Goal: Information Seeking & Learning: Learn about a topic

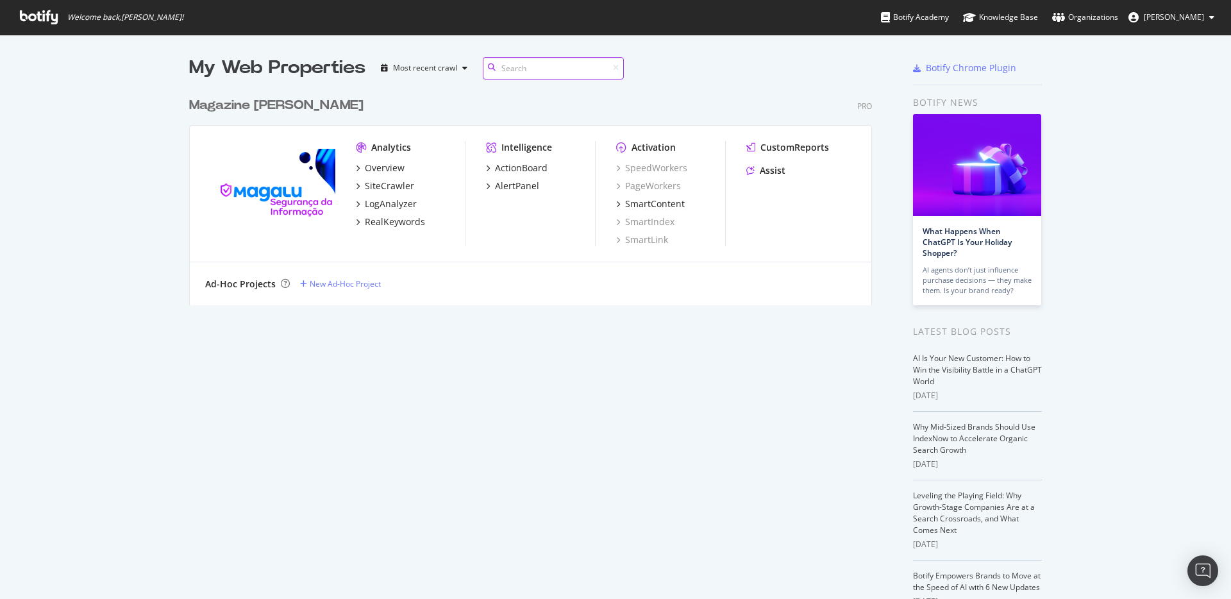
scroll to position [215, 683]
click at [371, 206] on div "LogAnalyzer" at bounding box center [391, 203] width 52 height 13
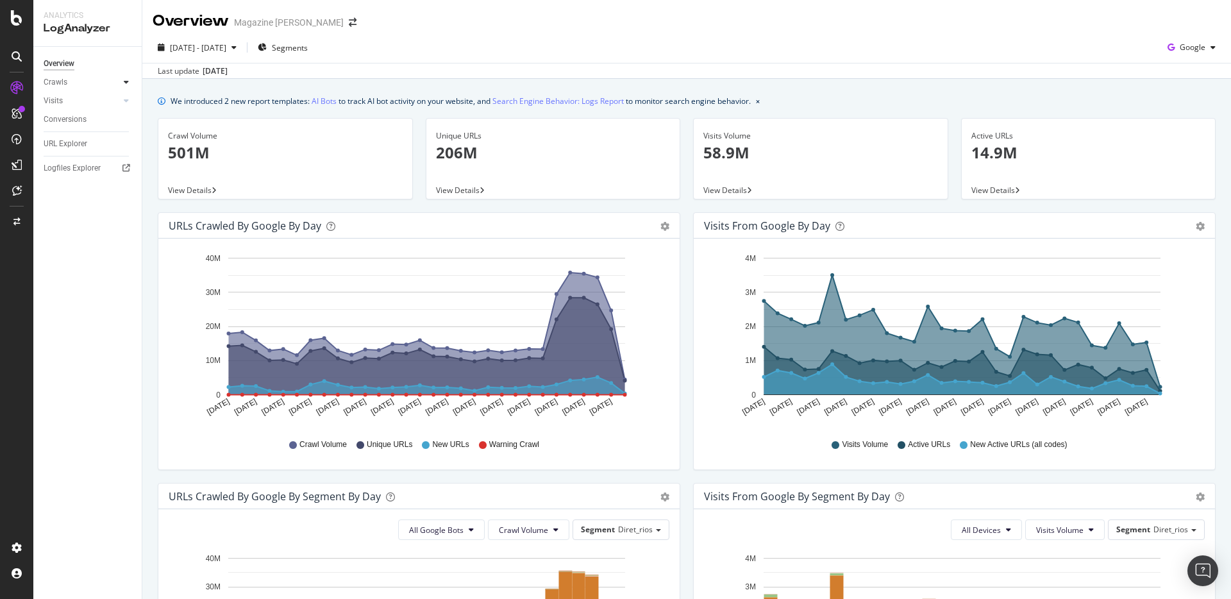
click at [128, 83] on icon at bounding box center [126, 82] width 5 height 8
click at [90, 101] on div "Daily Distribution" at bounding box center [79, 100] width 60 height 13
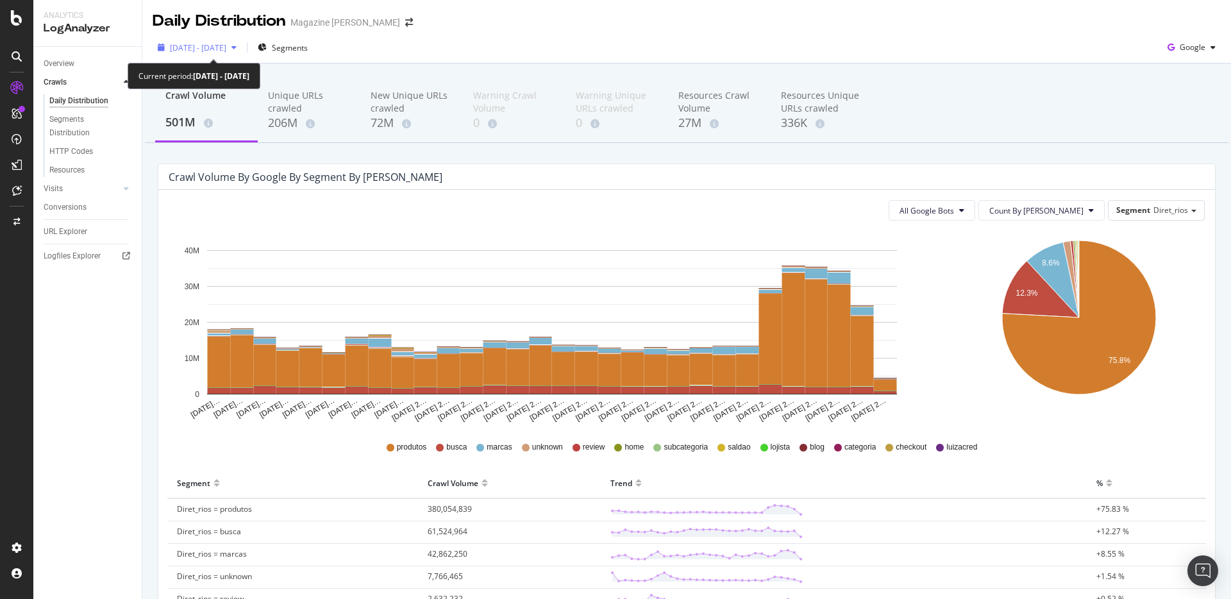
click at [226, 50] on span "[DATE] - [DATE]" at bounding box center [198, 47] width 56 height 11
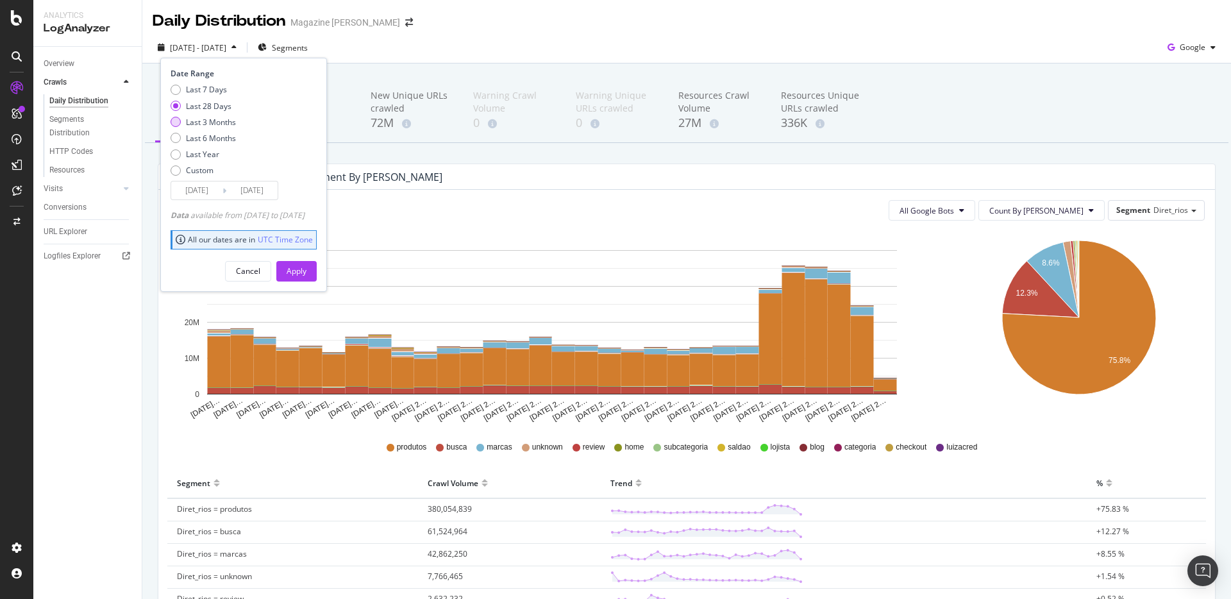
click at [208, 122] on div "Last 3 Months" at bounding box center [211, 122] width 50 height 11
type input "[DATE]"
click at [306, 271] on div "Apply" at bounding box center [297, 270] width 20 height 11
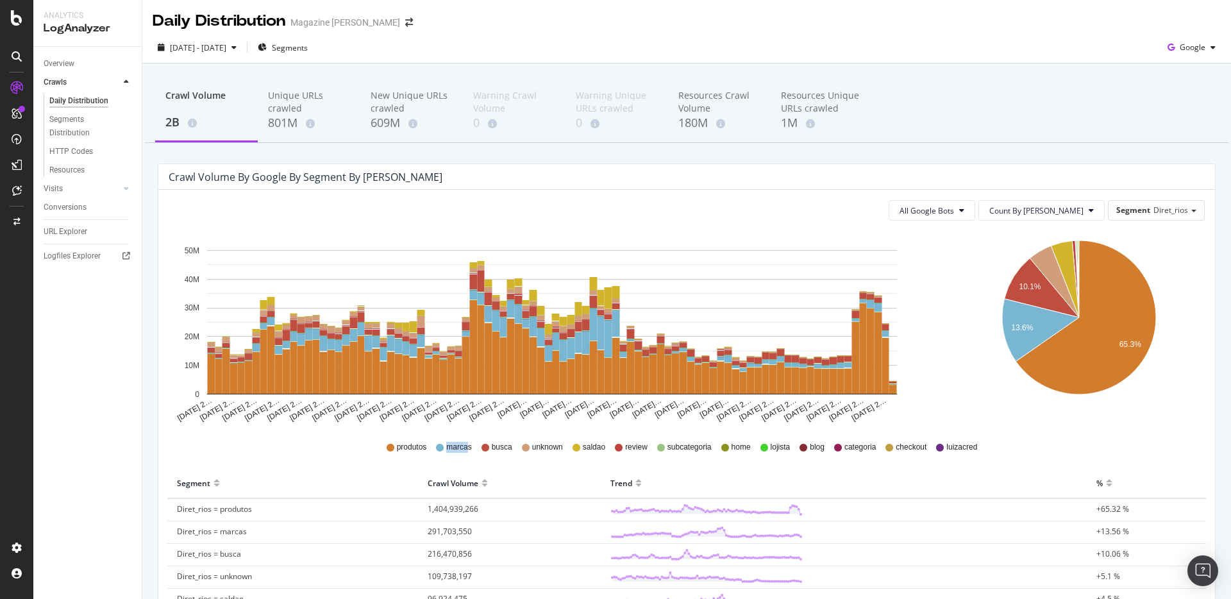
drag, startPoint x: 442, startPoint y: 447, endPoint x: 462, endPoint y: 447, distance: 19.9
click at [462, 447] on span "marcas" at bounding box center [458, 447] width 25 height 11
click at [456, 447] on span "marcas" at bounding box center [458, 447] width 25 height 11
click at [587, 449] on span "saldao" at bounding box center [594, 447] width 22 height 11
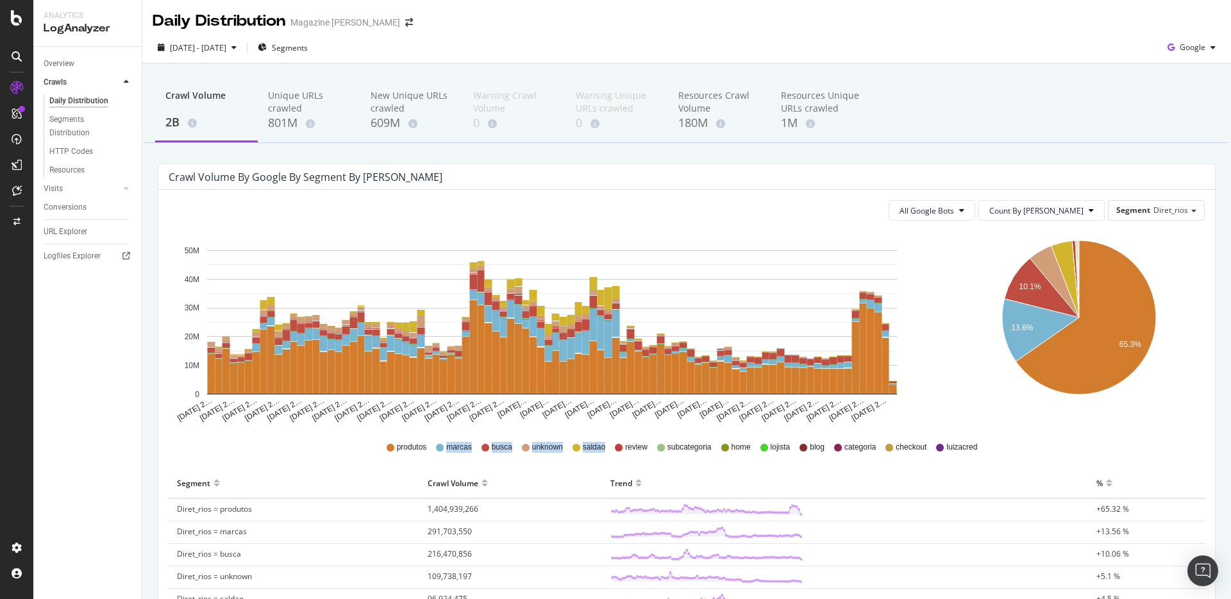
click at [587, 449] on span "saldao" at bounding box center [594, 447] width 22 height 11
click at [586, 449] on span "saldao" at bounding box center [594, 447] width 22 height 11
click at [453, 447] on span "marcas" at bounding box center [458, 447] width 25 height 11
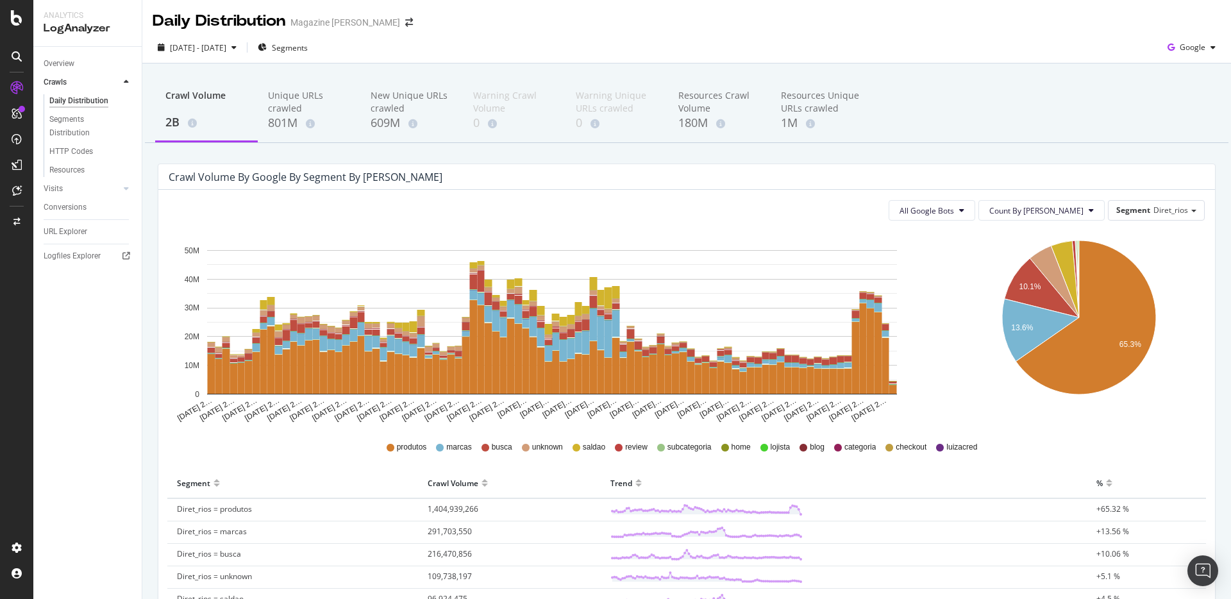
click at [583, 444] on span "saldao" at bounding box center [594, 447] width 22 height 11
click at [964, 213] on icon at bounding box center [961, 210] width 5 height 8
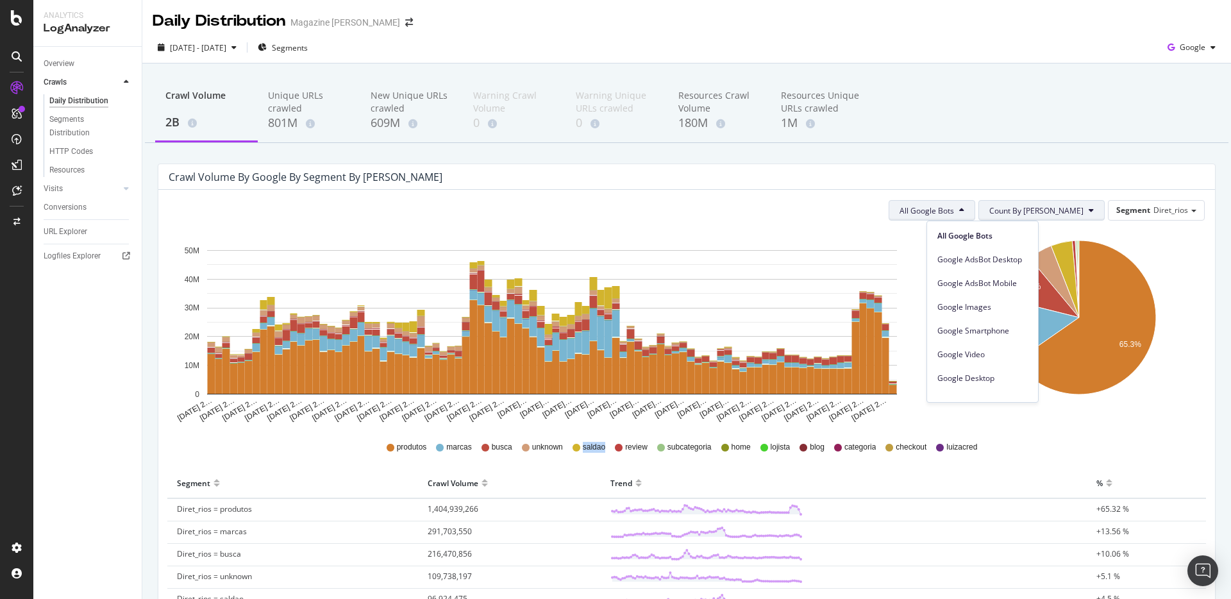
click at [1054, 215] on span "Count By [PERSON_NAME]" at bounding box center [1036, 210] width 94 height 11
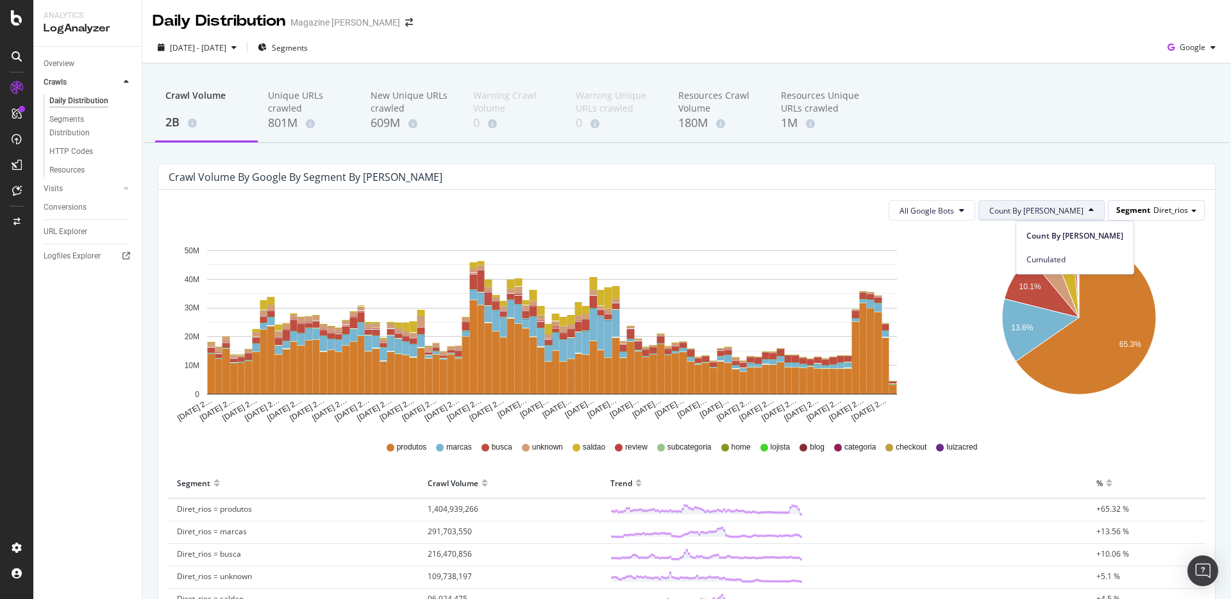
click at [1127, 213] on span "Segment" at bounding box center [1133, 209] width 34 height 11
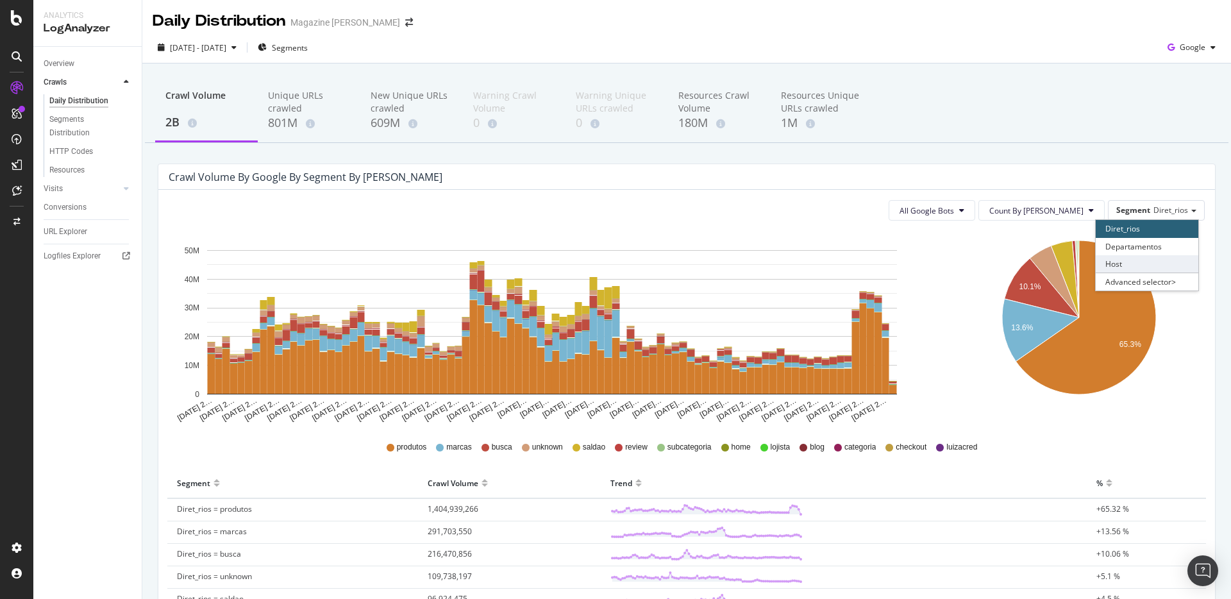
click at [1113, 261] on div "Host" at bounding box center [1147, 263] width 103 height 17
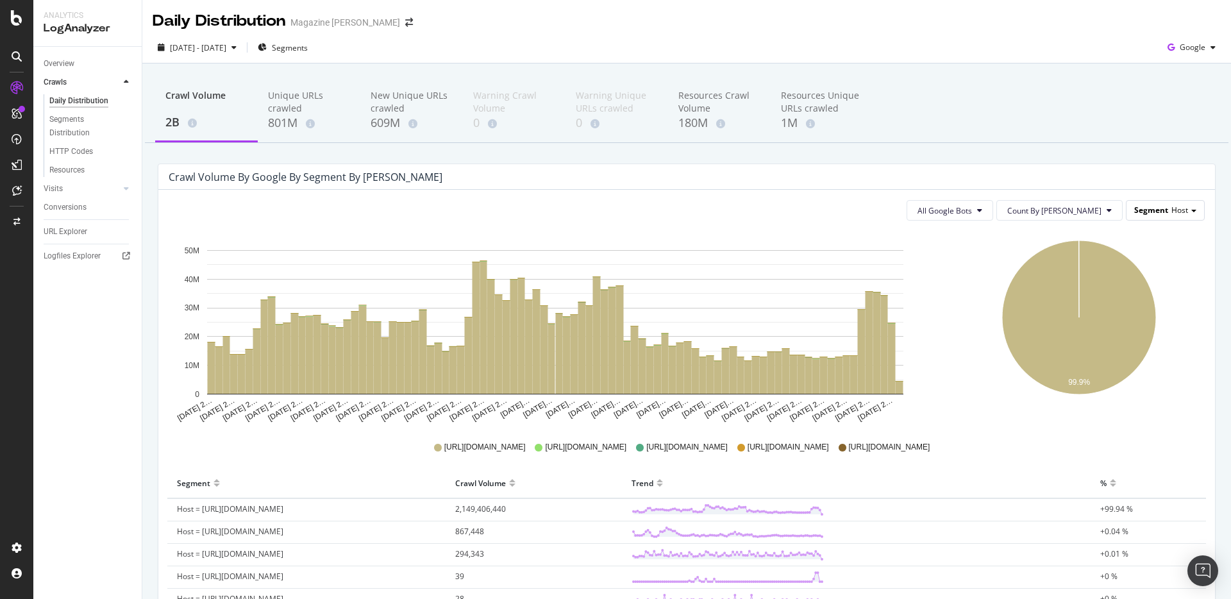
click at [1158, 210] on span "Segment" at bounding box center [1151, 209] width 34 height 11
click at [1126, 226] on div "Diret_rios" at bounding box center [1147, 228] width 103 height 17
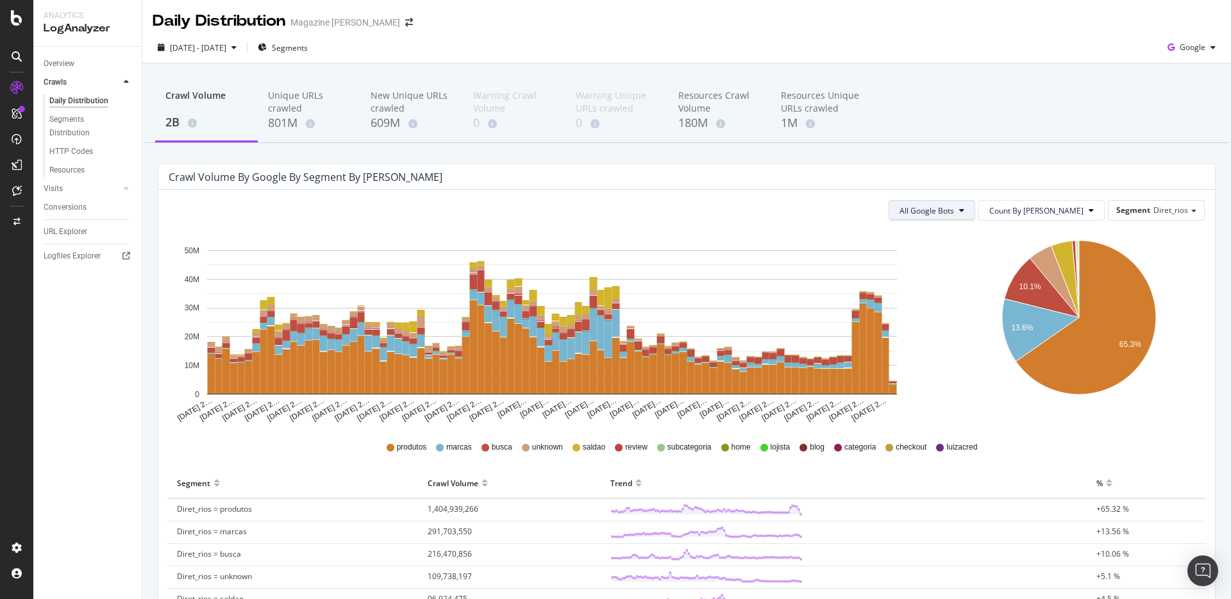
click at [954, 212] on span "All Google Bots" at bounding box center [926, 210] width 54 height 11
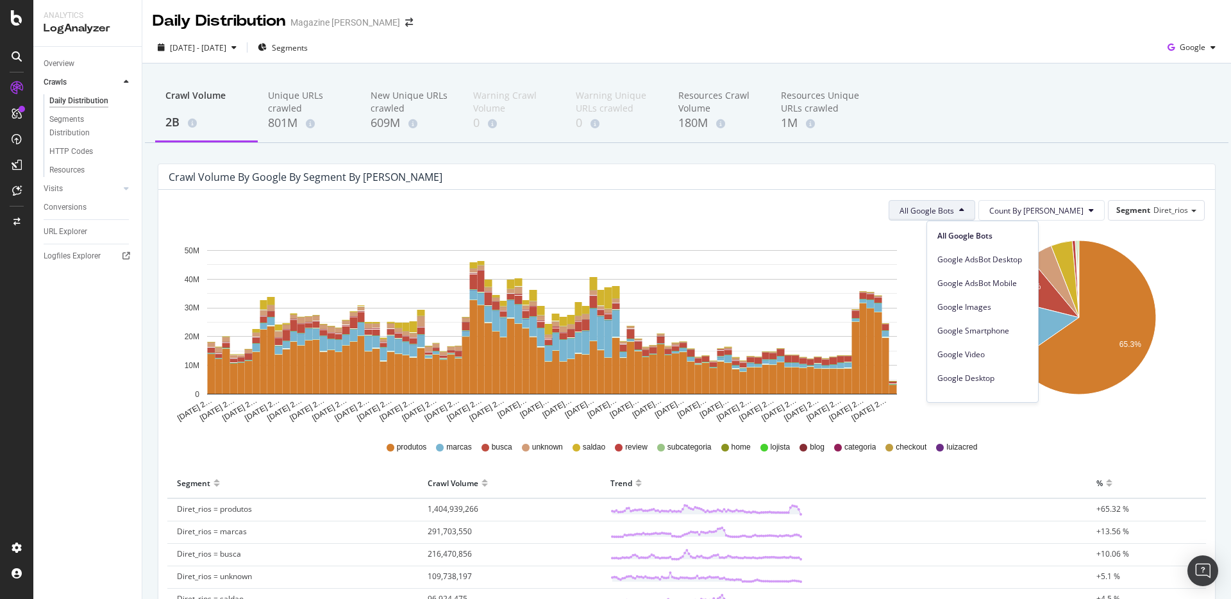
click at [707, 171] on div "Crawl Volume by google by Segment by [PERSON_NAME]" at bounding box center [677, 177] width 1017 height 13
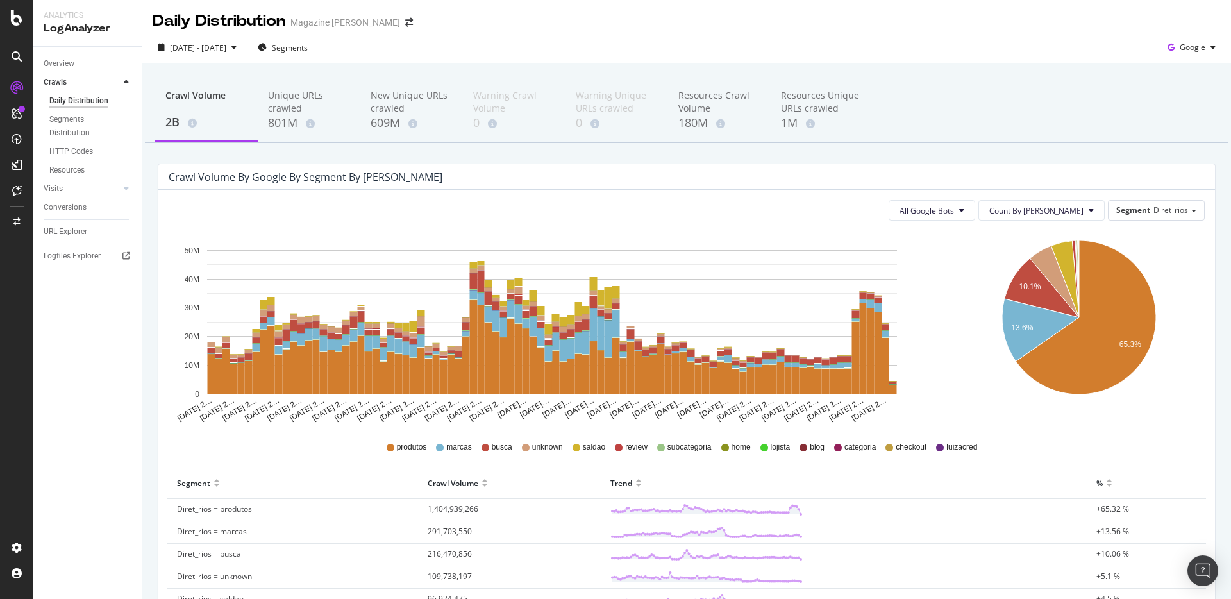
click at [1096, 483] on div "%" at bounding box center [1099, 482] width 6 height 21
click at [226, 52] on span "[DATE] - [DATE]" at bounding box center [198, 47] width 56 height 11
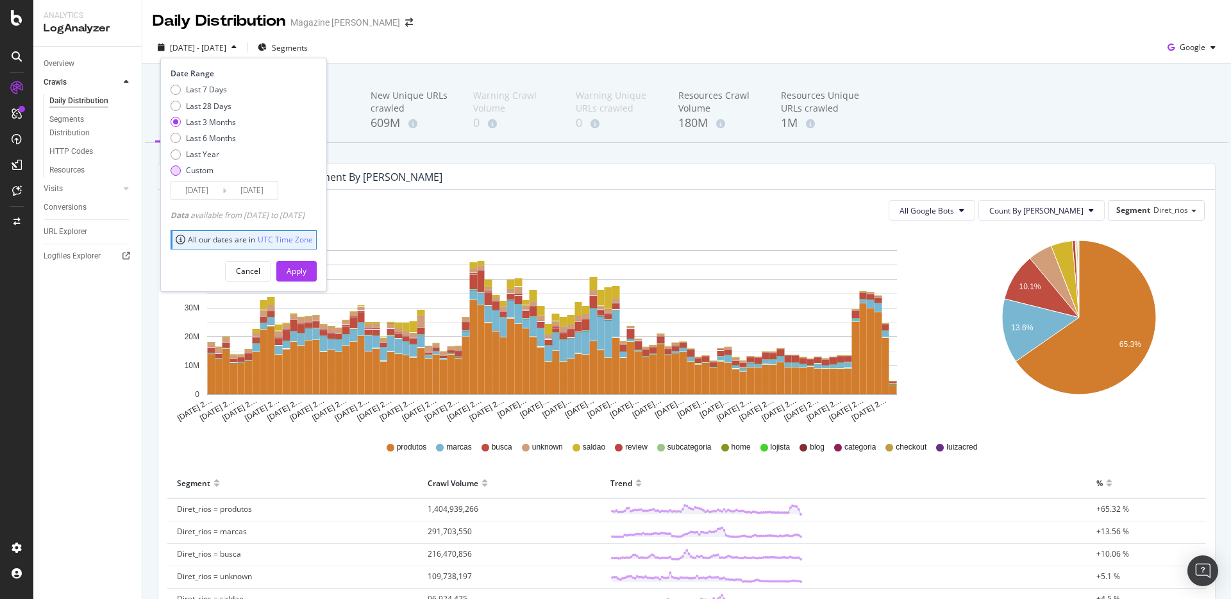
click at [172, 171] on div "Custom" at bounding box center [176, 170] width 10 height 10
click at [190, 189] on input "[DATE]" at bounding box center [196, 190] width 51 height 18
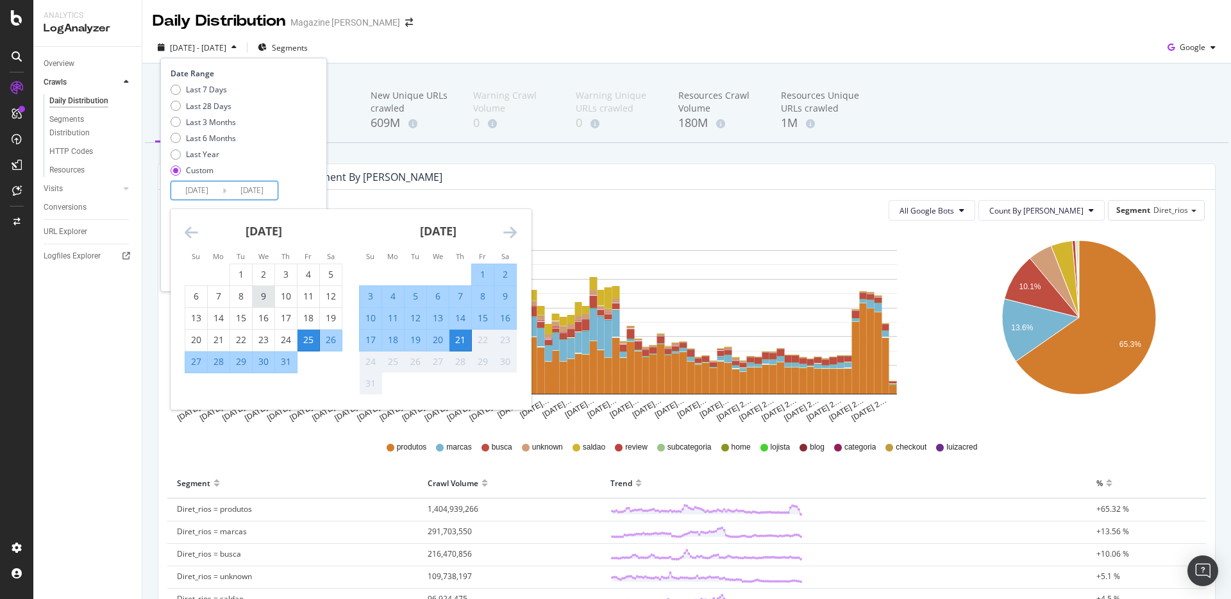
click at [257, 291] on div "9" at bounding box center [264, 296] width 22 height 13
type input "[DATE]"
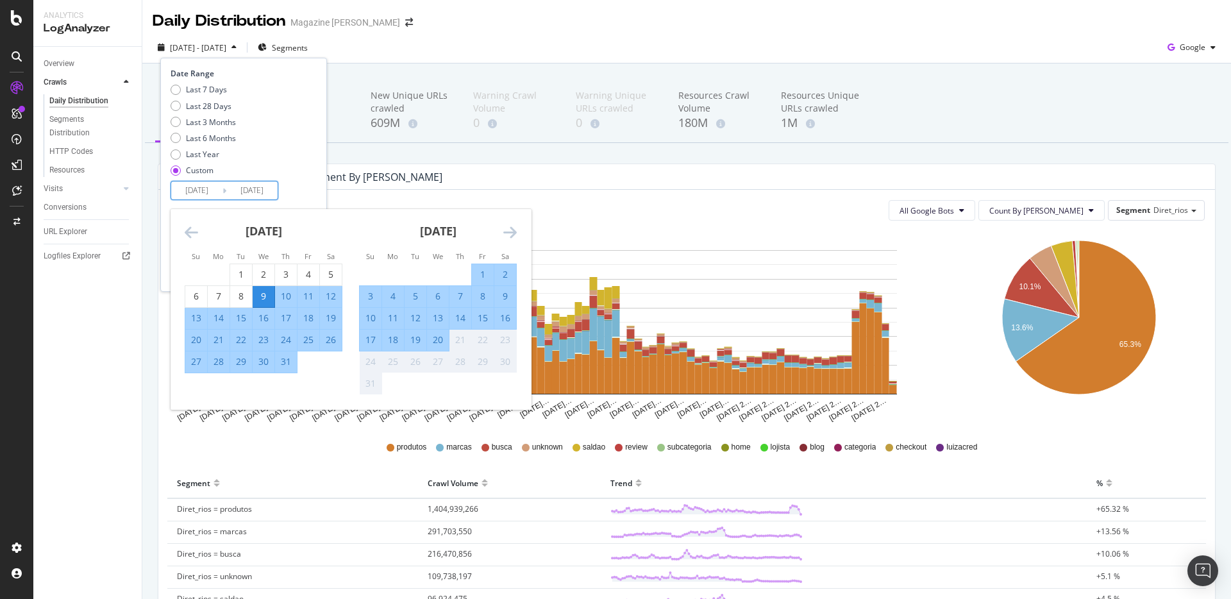
click at [305, 194] on div "Date Range Last 7 Days Last 28 Days Last 3 Months Last 6 Months Last Year Custo…" at bounding box center [242, 134] width 143 height 132
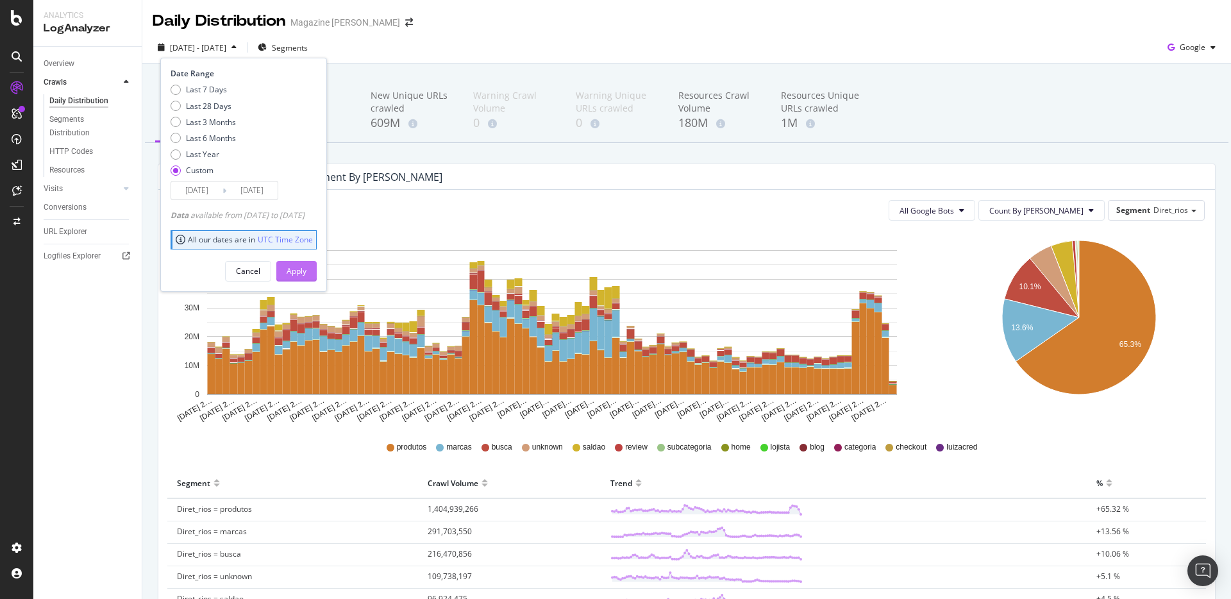
click at [306, 267] on div "Apply" at bounding box center [297, 270] width 20 height 11
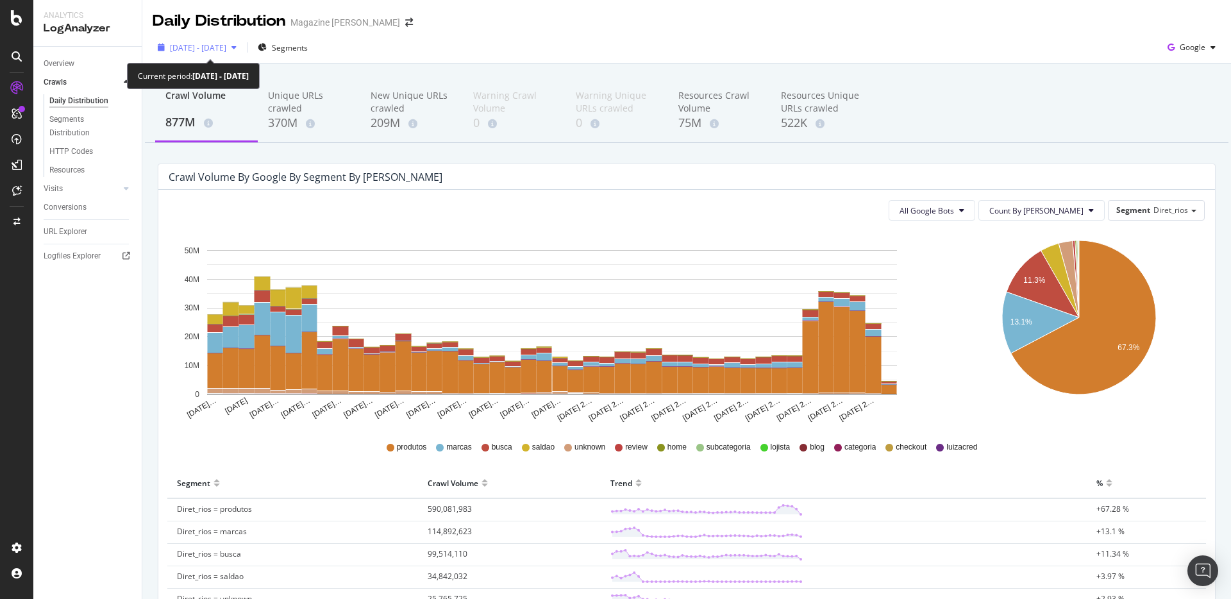
click at [239, 54] on div "[DATE] - [DATE]" at bounding box center [197, 47] width 89 height 19
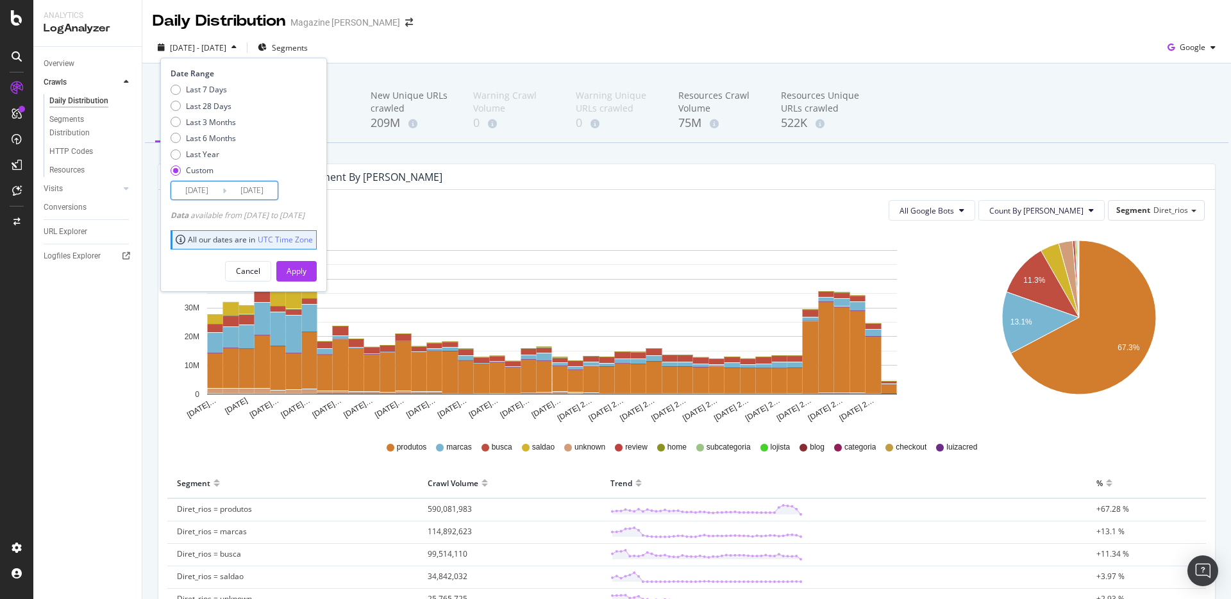
click at [192, 191] on input "[DATE]" at bounding box center [196, 190] width 51 height 18
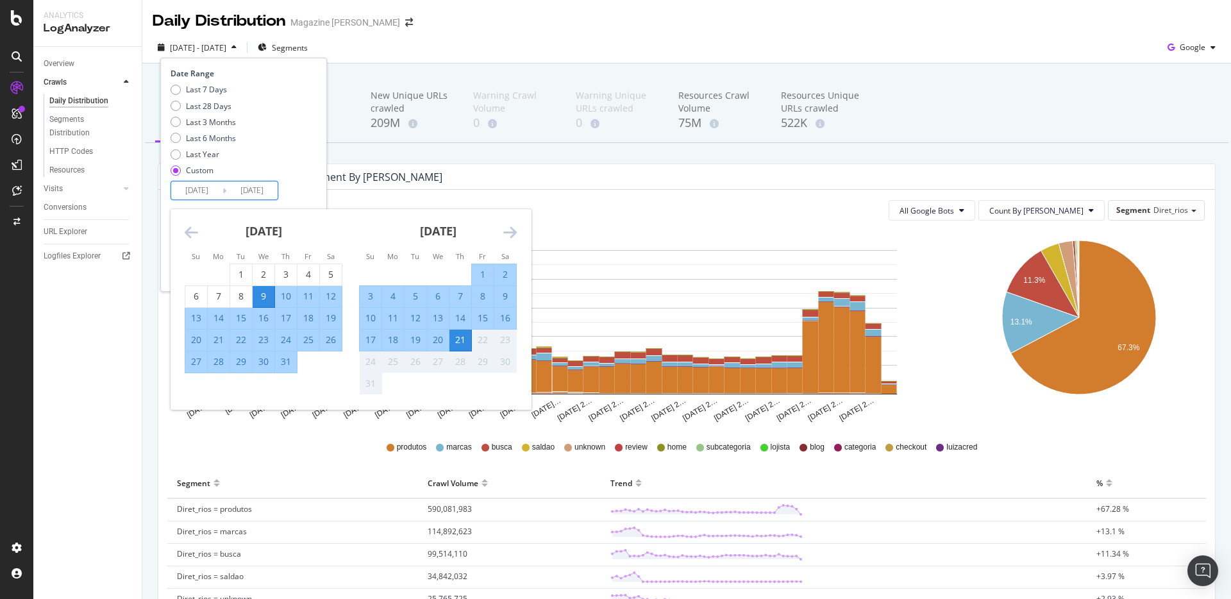
click at [259, 319] on div "16" at bounding box center [264, 318] width 22 height 13
type input "[DATE]"
click at [436, 339] on div "20" at bounding box center [438, 339] width 22 height 13
type input "[DATE]"
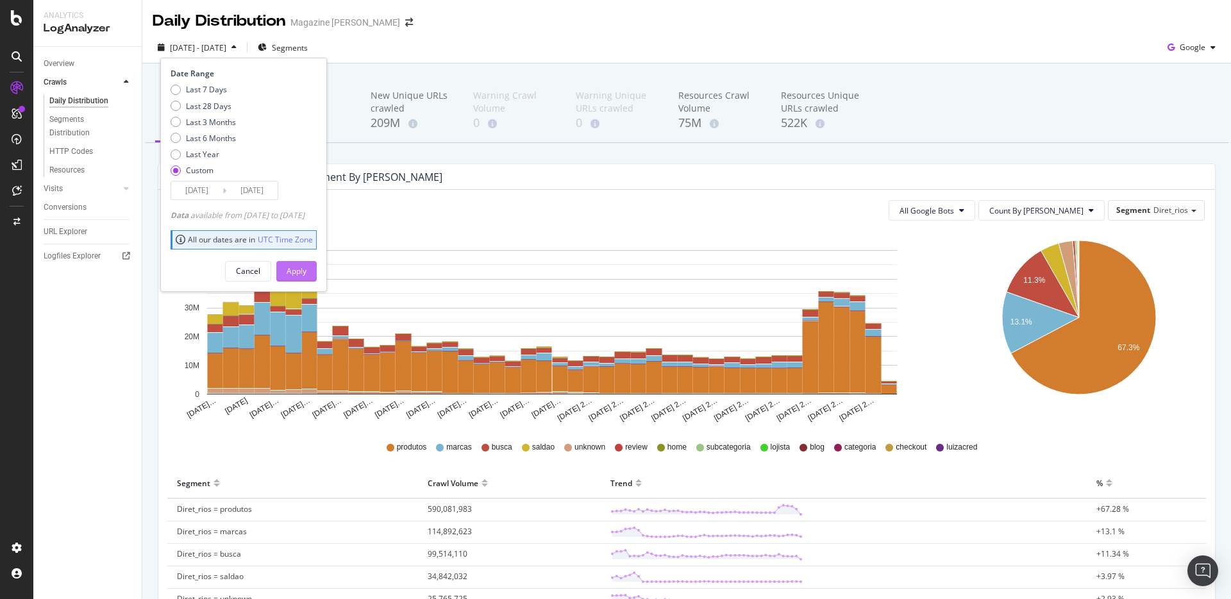
click at [306, 278] on div "Apply" at bounding box center [297, 271] width 20 height 19
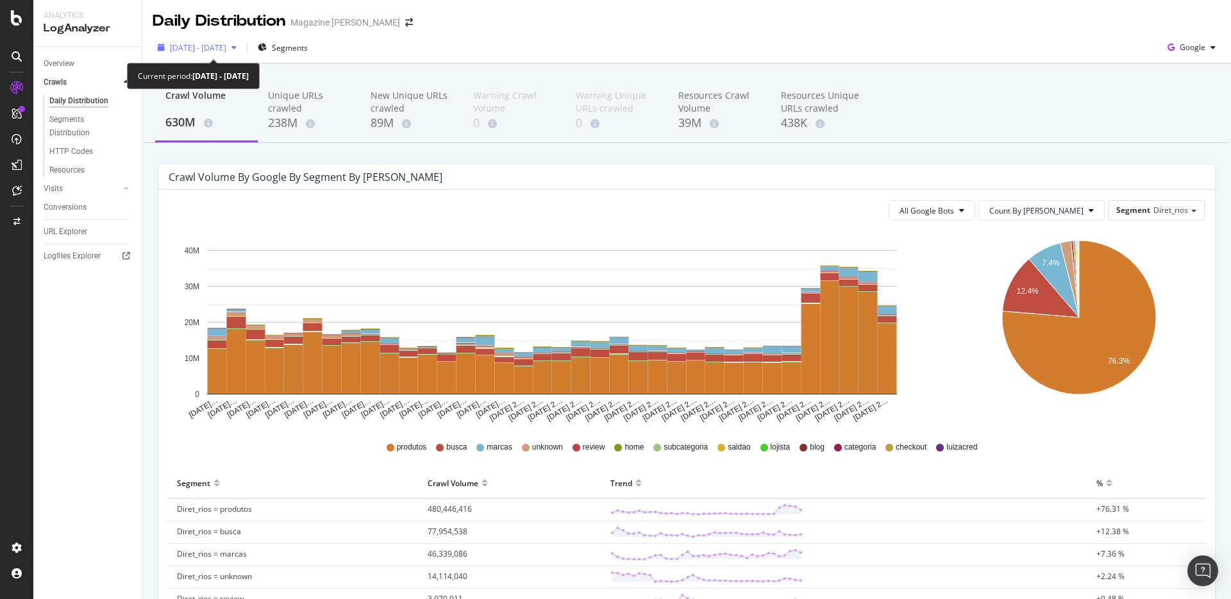
click at [226, 50] on span "[DATE] - [DATE]" at bounding box center [198, 47] width 56 height 11
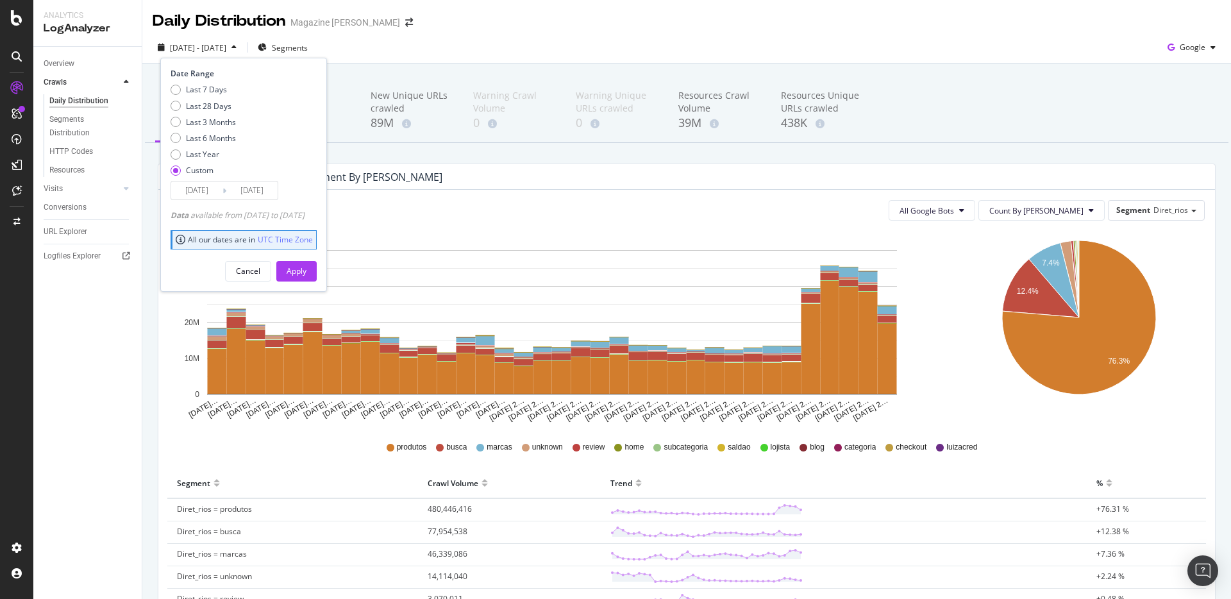
click at [733, 206] on div "All Google Bots Count By Day Segment Diret_rios" at bounding box center [687, 210] width 1036 height 21
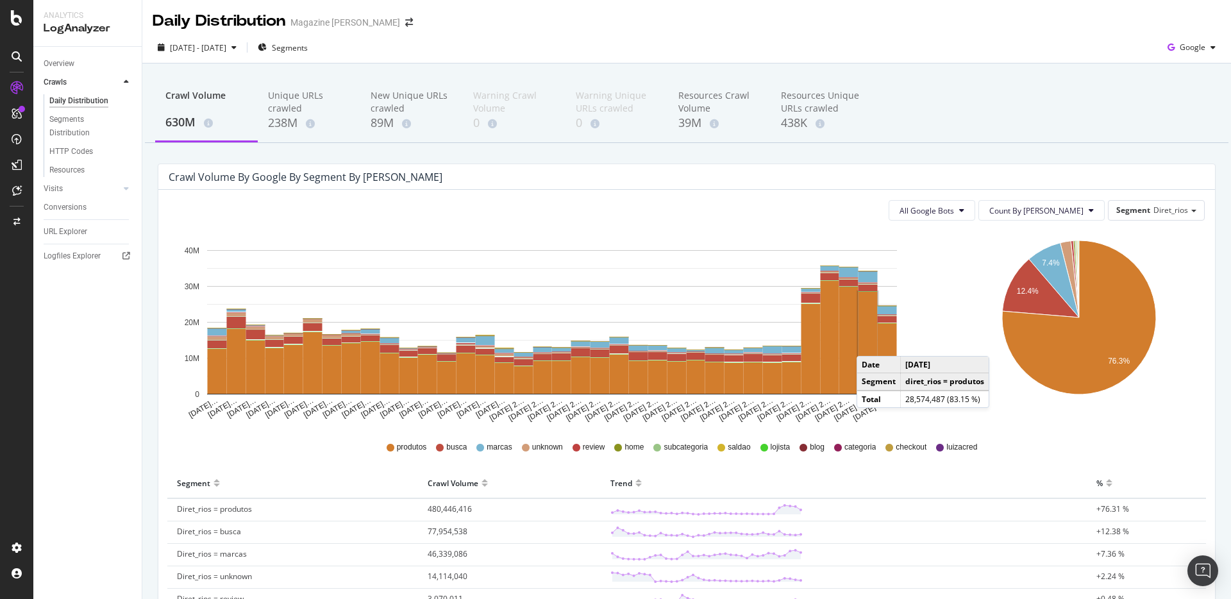
click at [1106, 481] on div at bounding box center [1109, 477] width 6 height 10
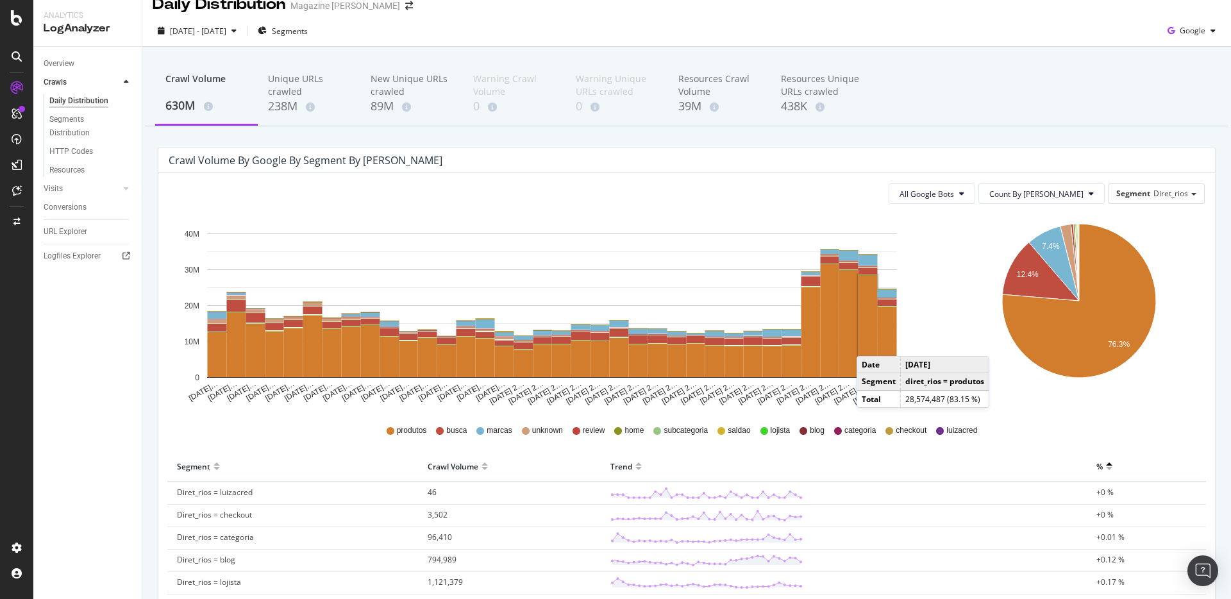
scroll to position [34, 0]
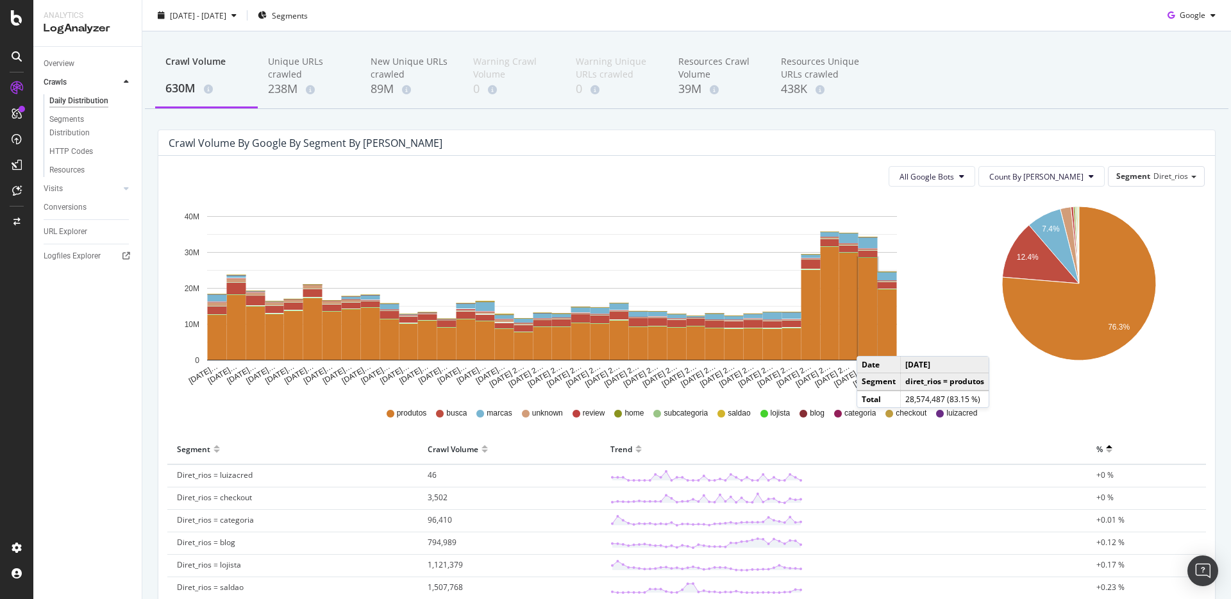
click at [1106, 451] on div at bounding box center [1109, 454] width 6 height 10
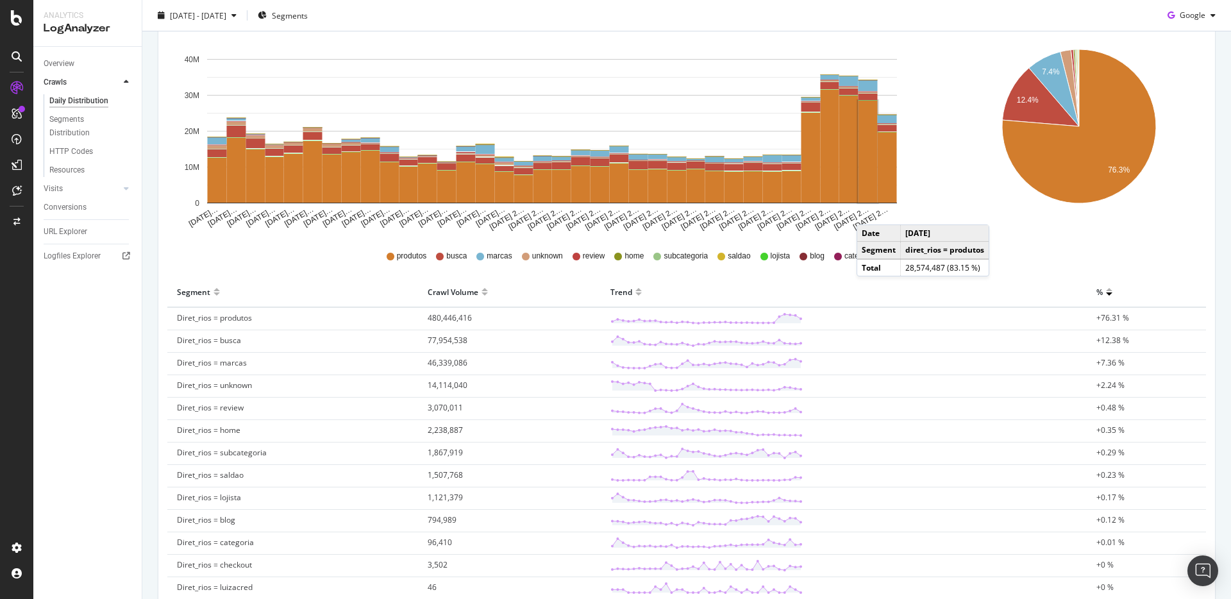
scroll to position [199, 0]
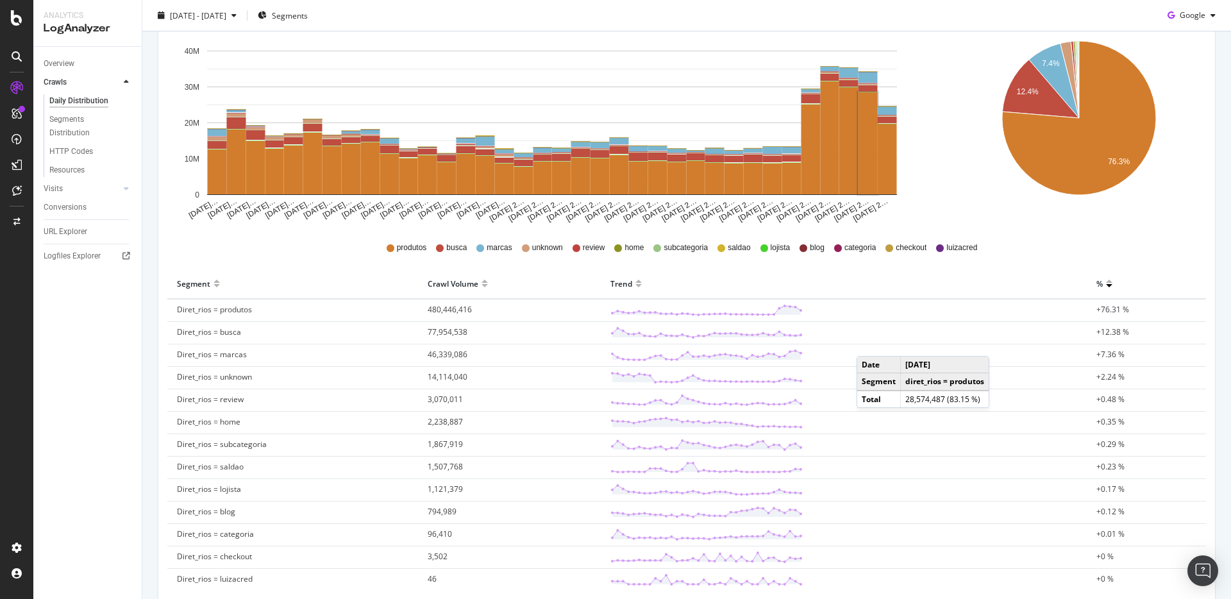
click at [363, 354] on td "Diret_rios = marcas" at bounding box center [292, 355] width 251 height 22
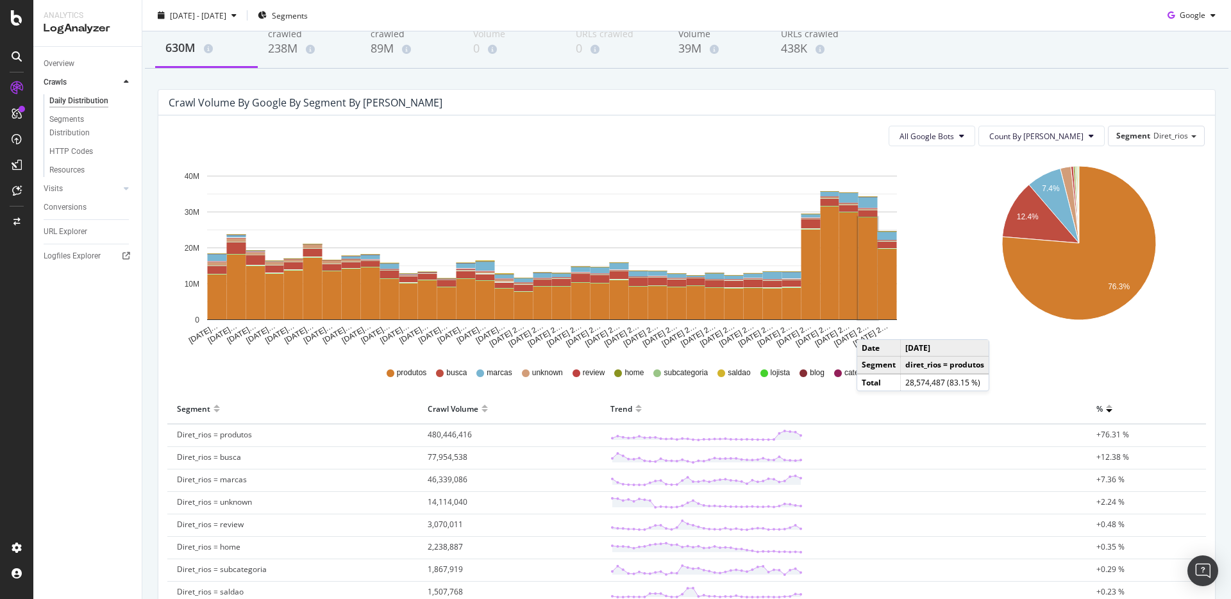
scroll to position [0, 0]
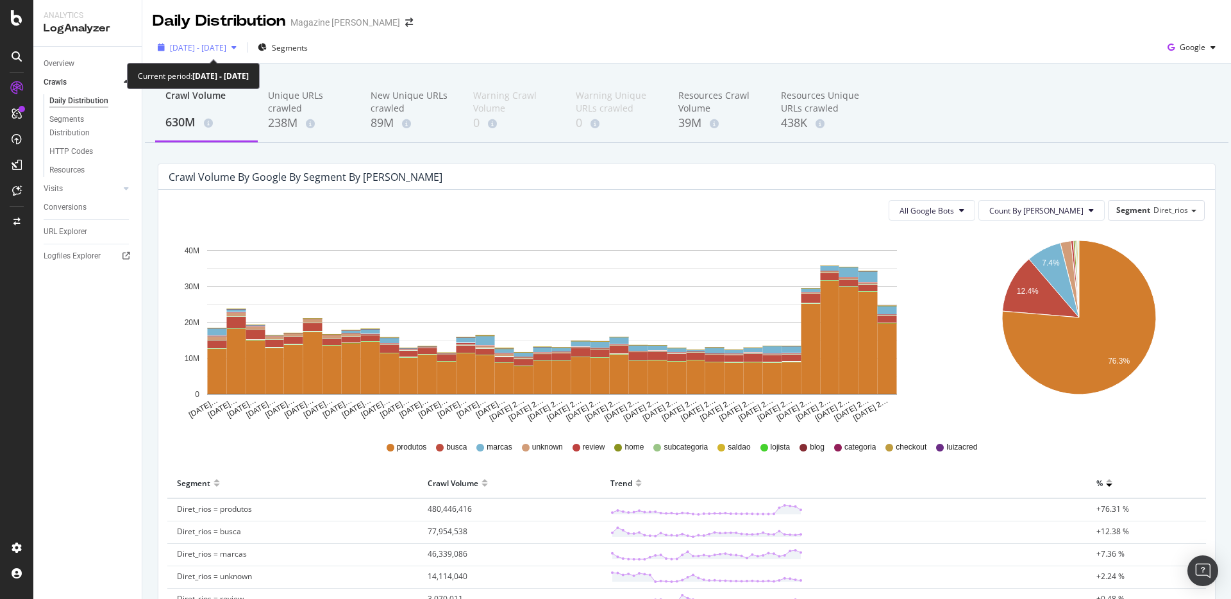
click at [226, 49] on span "[DATE] - [DATE]" at bounding box center [198, 47] width 56 height 11
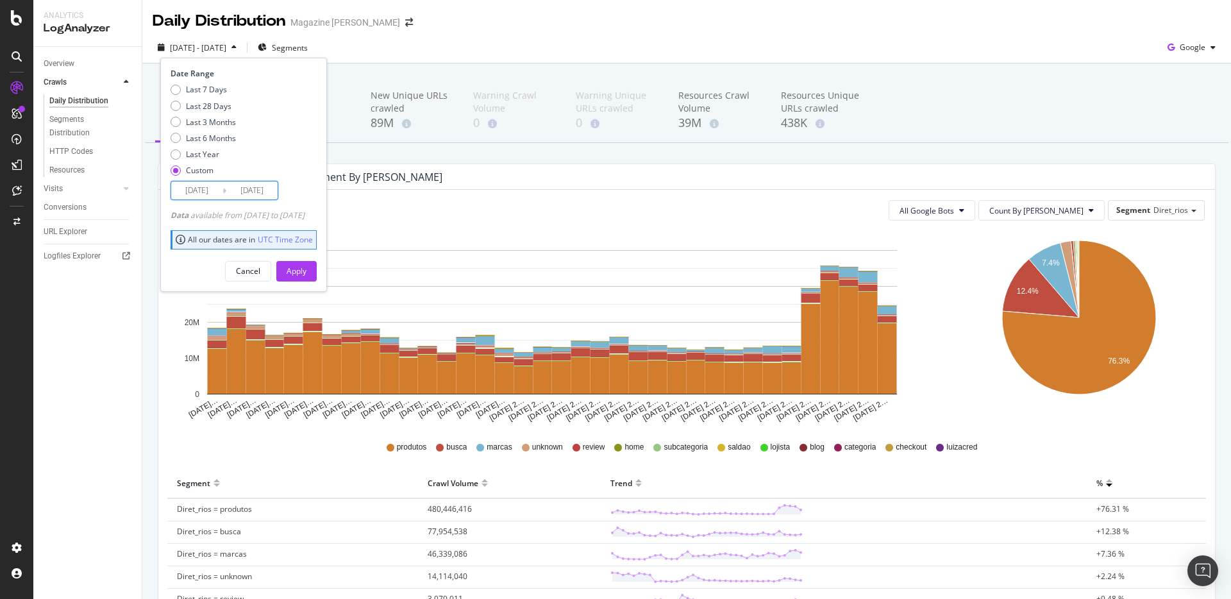
click at [237, 192] on input "[DATE]" at bounding box center [251, 190] width 51 height 18
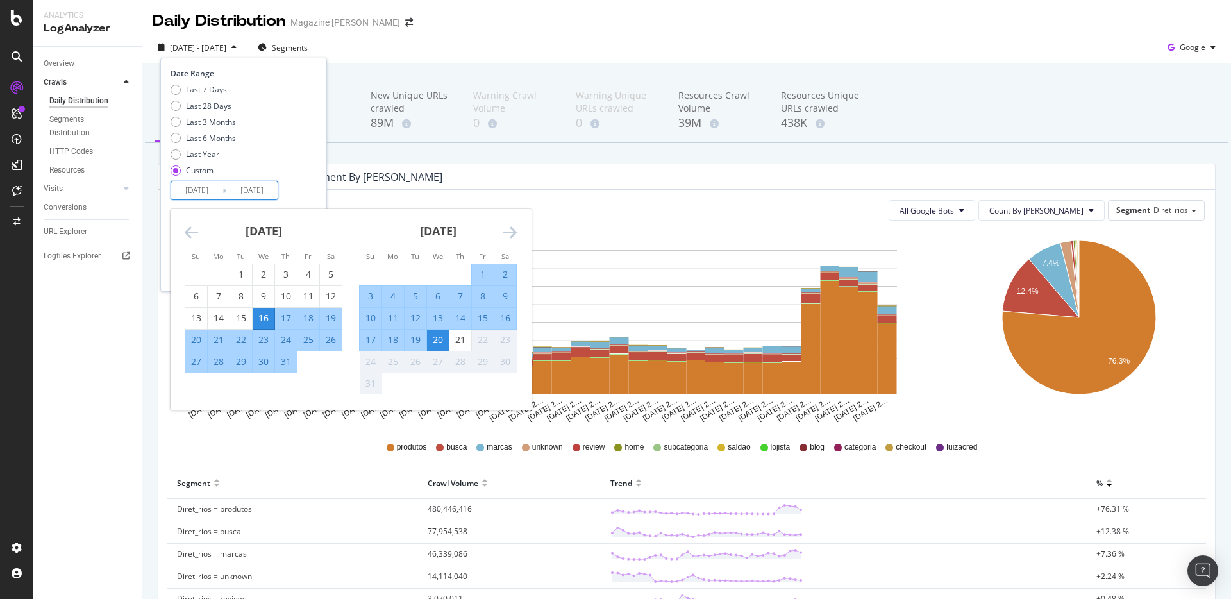
click at [505, 322] on div "16" at bounding box center [505, 318] width 22 height 13
type input "[DATE]"
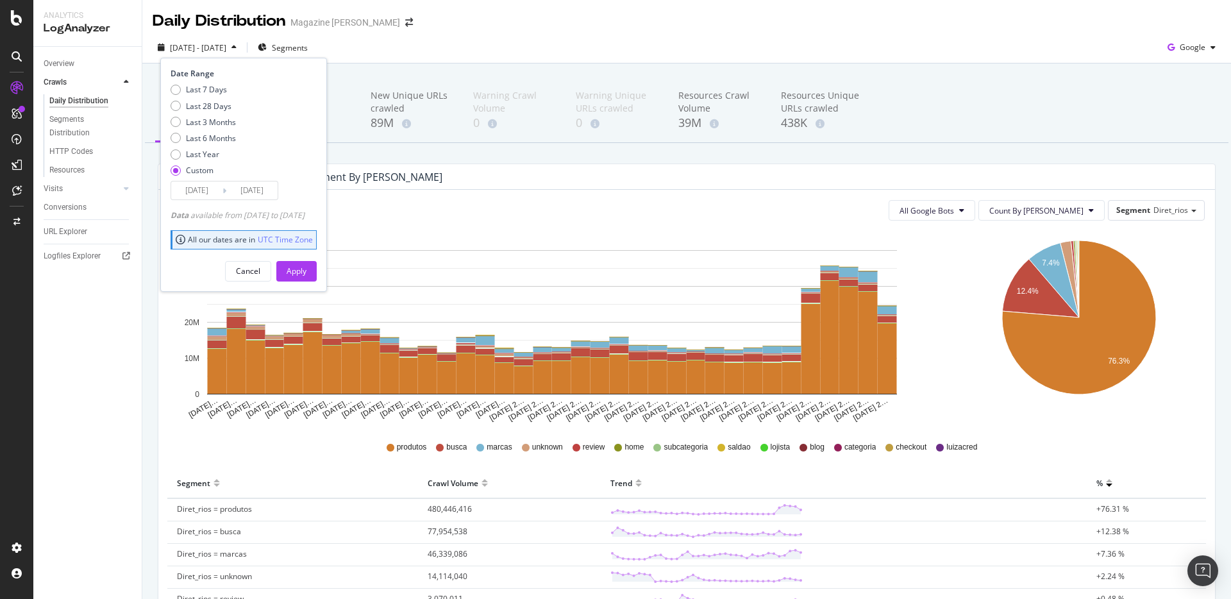
click at [209, 191] on input "[DATE]" at bounding box center [196, 190] width 51 height 18
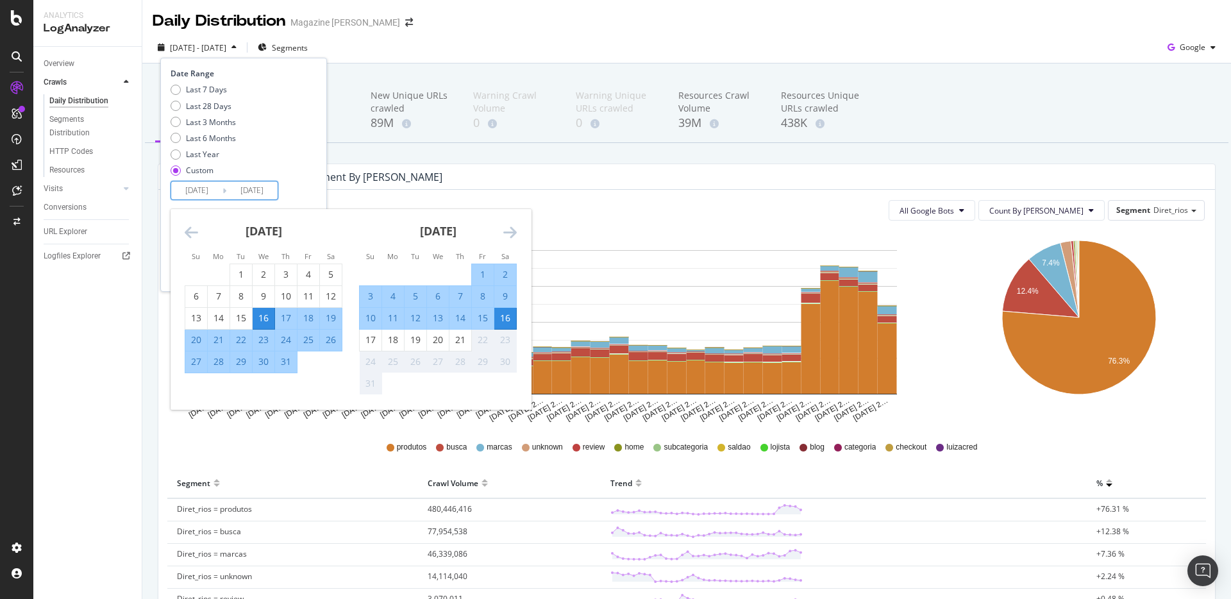
click at [488, 319] on div "15" at bounding box center [483, 318] width 22 height 13
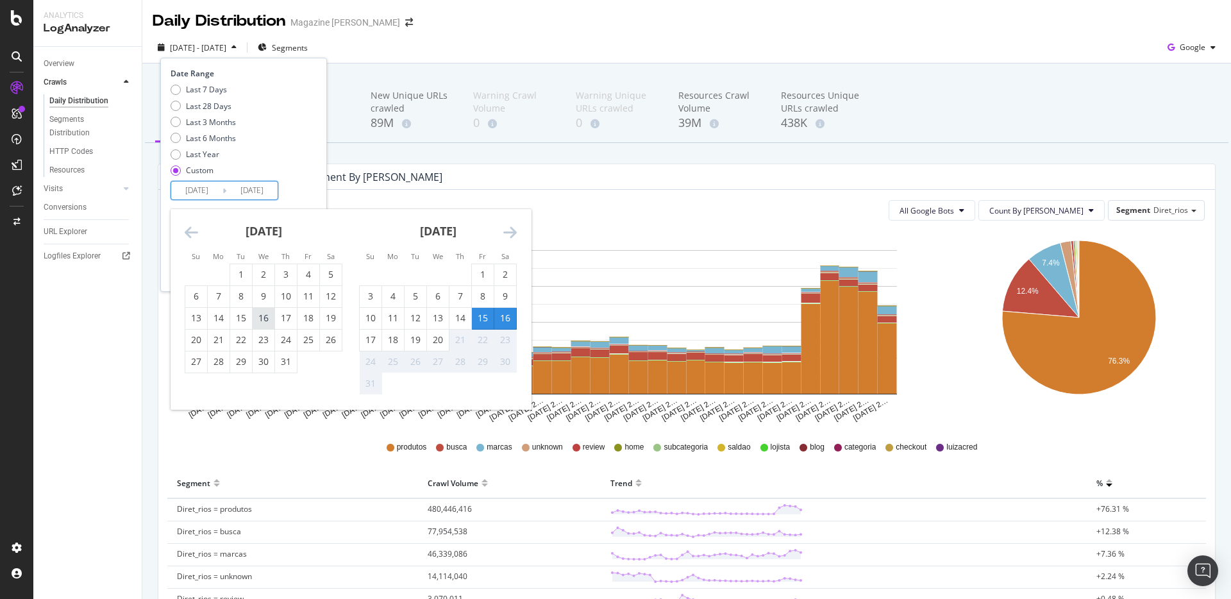
click at [258, 320] on div "16" at bounding box center [264, 318] width 22 height 13
type input "[DATE]"
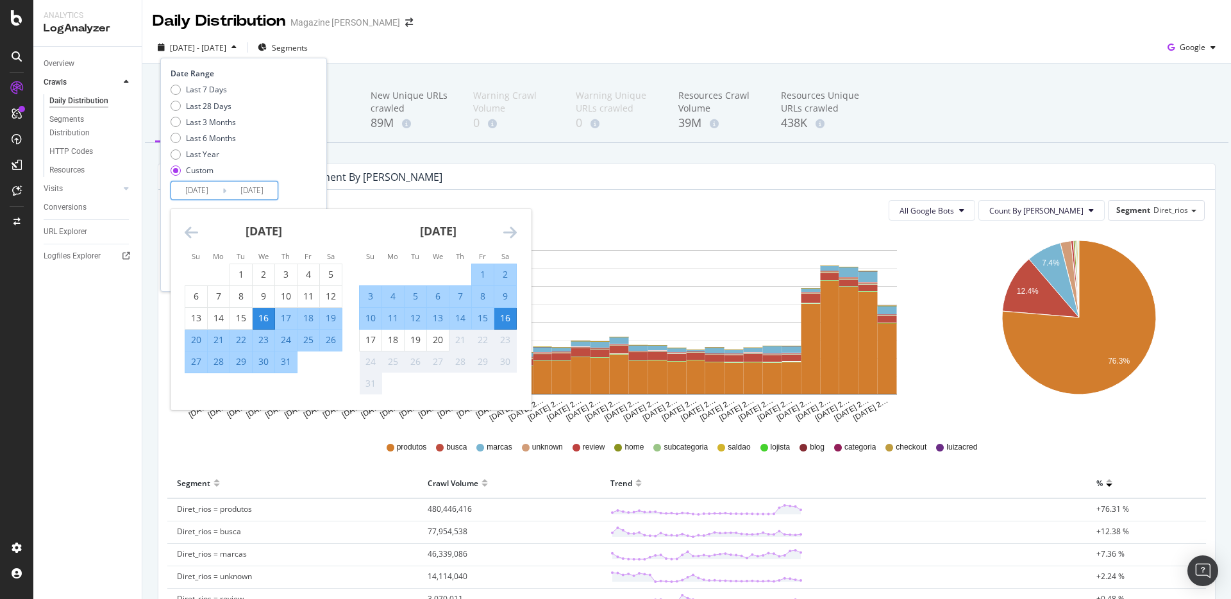
click at [313, 178] on div "Last 7 Days Last 28 Days Last 3 Months Last 6 Months Last Year Custom" at bounding box center [242, 132] width 143 height 97
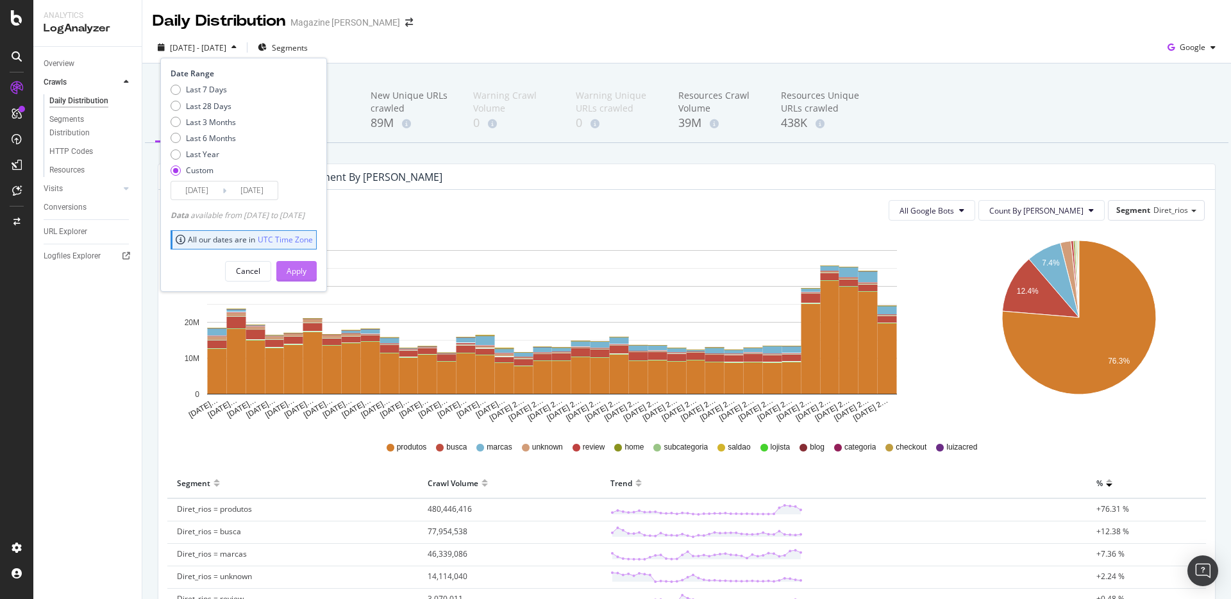
click at [306, 269] on div "Apply" at bounding box center [297, 270] width 20 height 11
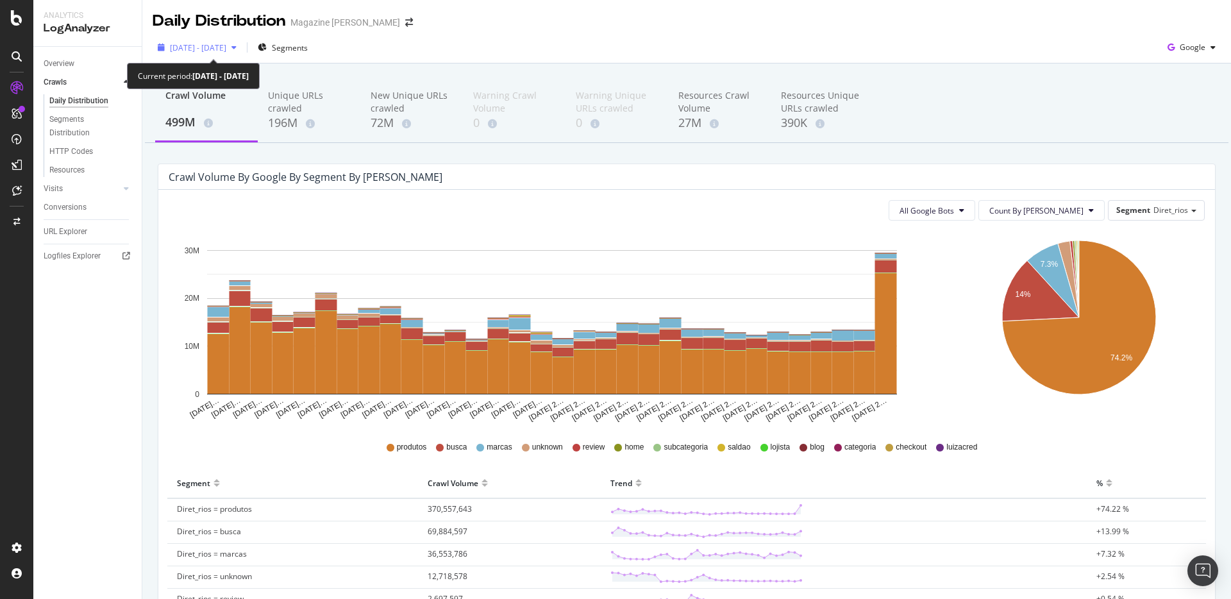
click at [217, 42] on span "[DATE] - [DATE]" at bounding box center [198, 47] width 56 height 11
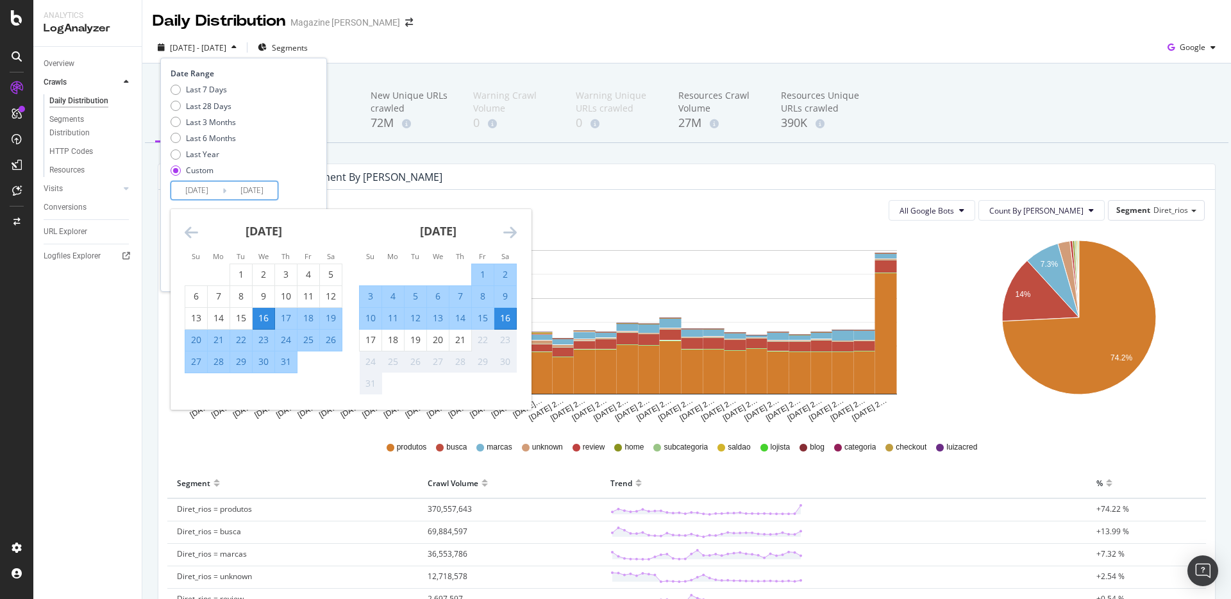
click at [246, 191] on input "[DATE]" at bounding box center [251, 190] width 51 height 18
click at [479, 317] on div "15" at bounding box center [483, 318] width 22 height 13
type input "[DATE]"
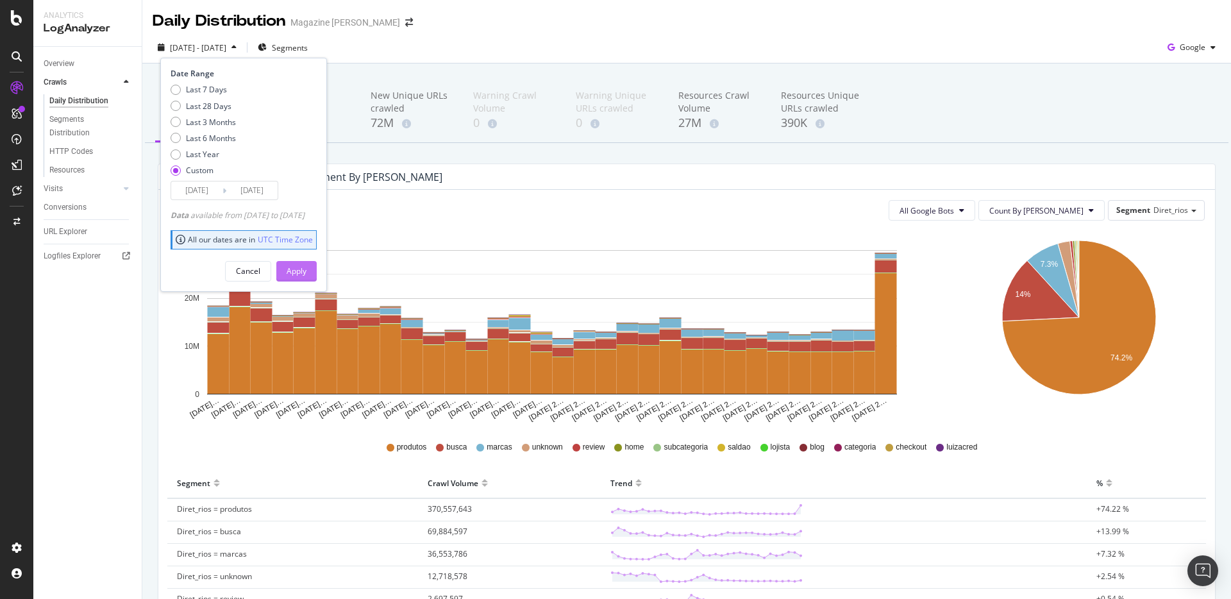
click at [306, 270] on div "Apply" at bounding box center [297, 270] width 20 height 11
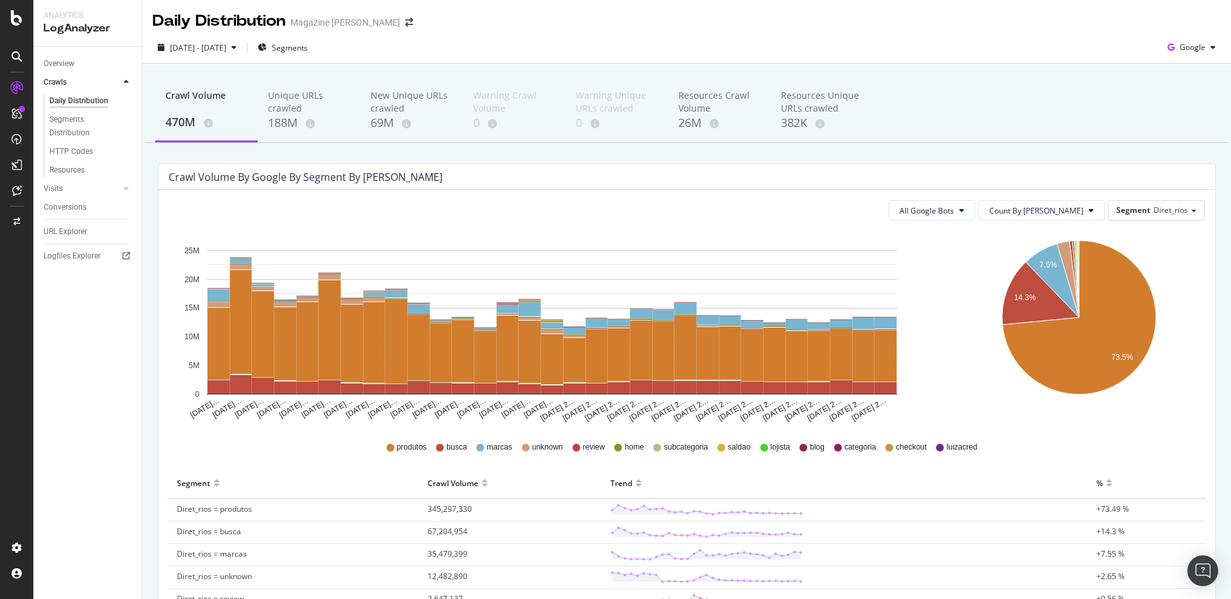
scroll to position [294, 0]
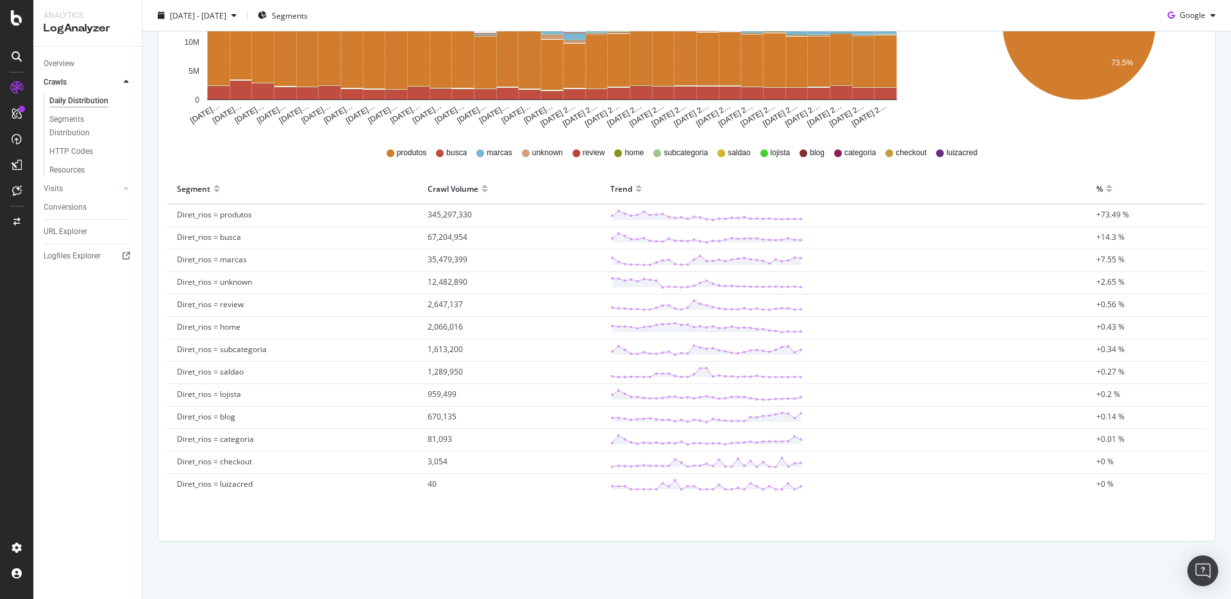
click at [1106, 191] on div at bounding box center [1109, 194] width 6 height 10
click at [1106, 185] on div at bounding box center [1109, 183] width 6 height 10
click at [1106, 192] on div at bounding box center [1109, 194] width 6 height 10
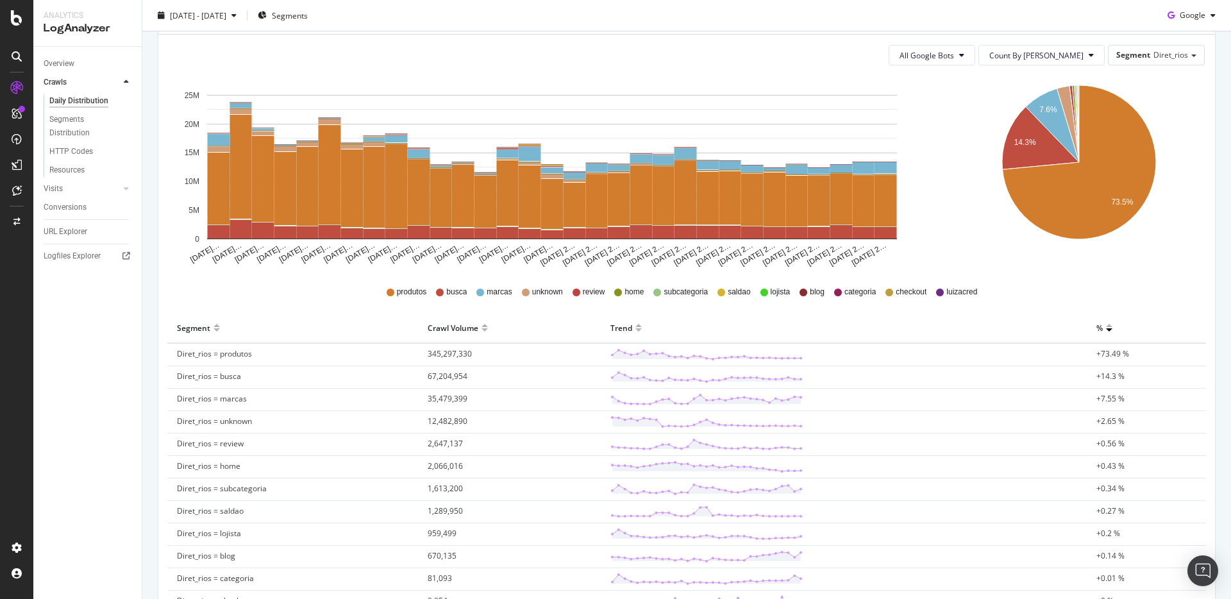
scroll to position [23, 0]
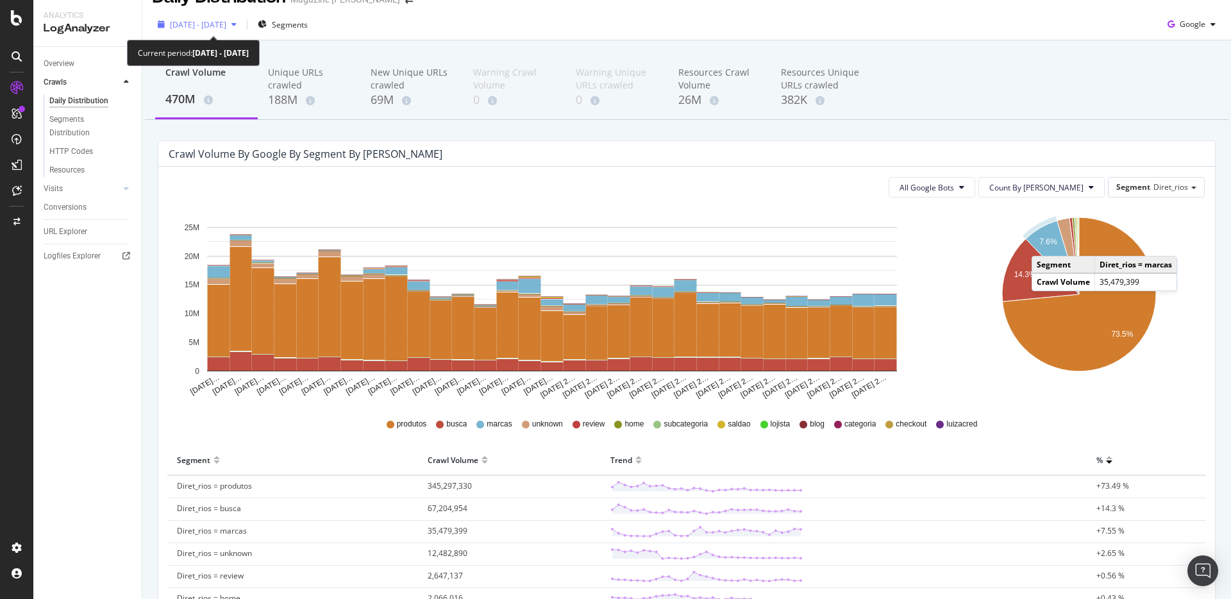
click at [226, 29] on span "[DATE] - [DATE]" at bounding box center [198, 24] width 56 height 11
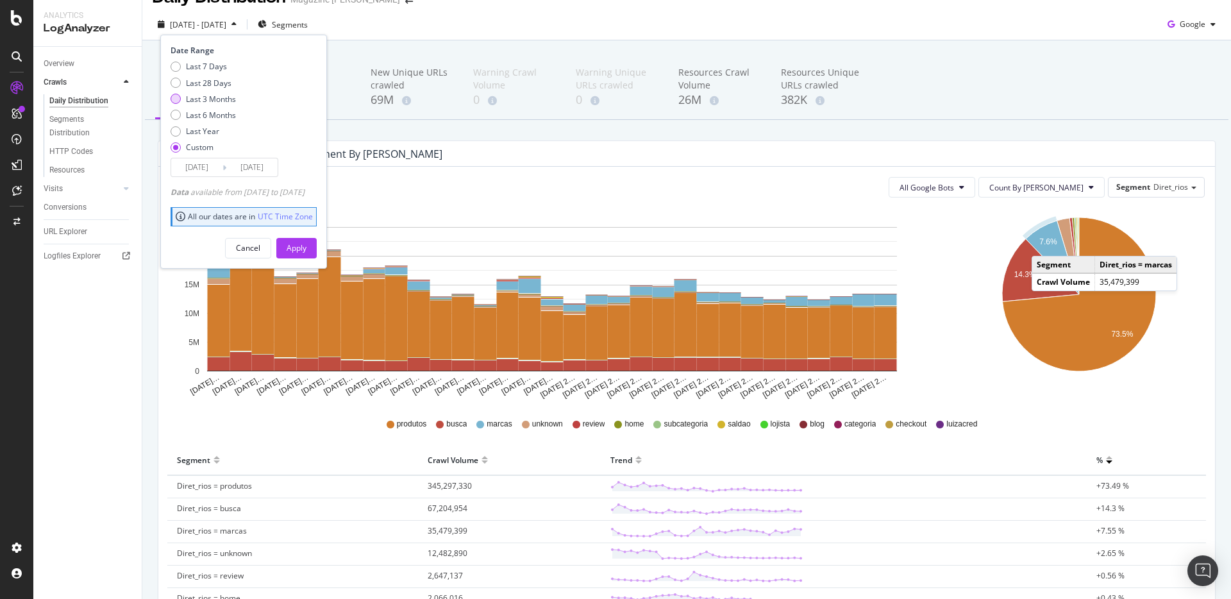
click at [197, 96] on div "Last 3 Months" at bounding box center [211, 99] width 50 height 11
type input "[DATE]"
click at [306, 244] on div "Apply" at bounding box center [297, 247] width 20 height 11
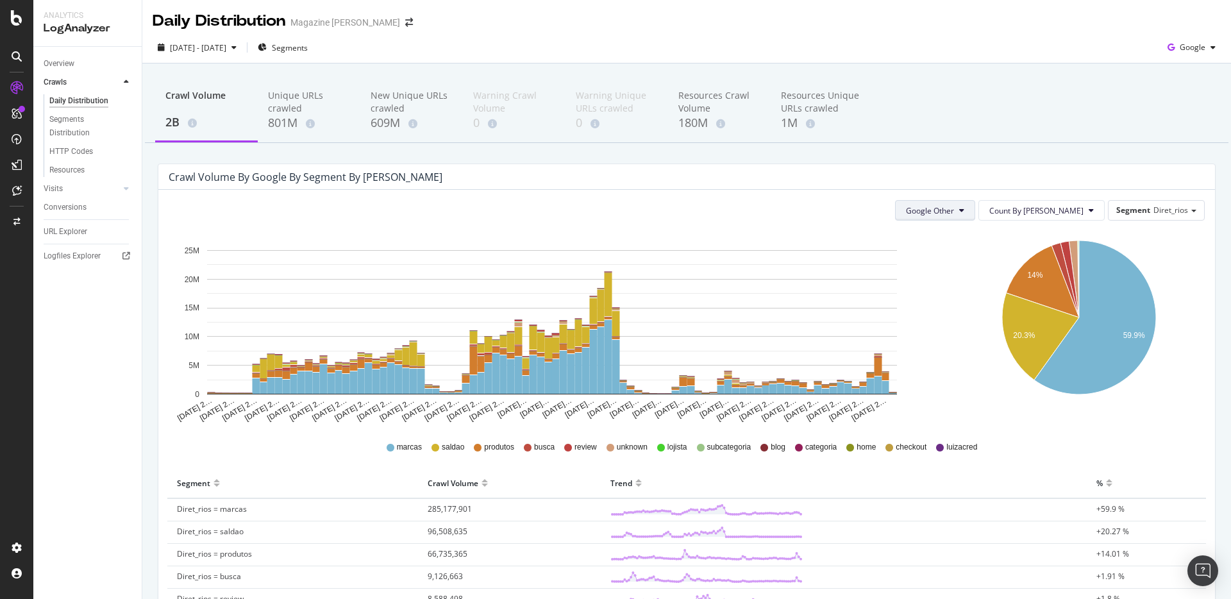
click at [975, 201] on button "Google Other" at bounding box center [935, 210] width 80 height 21
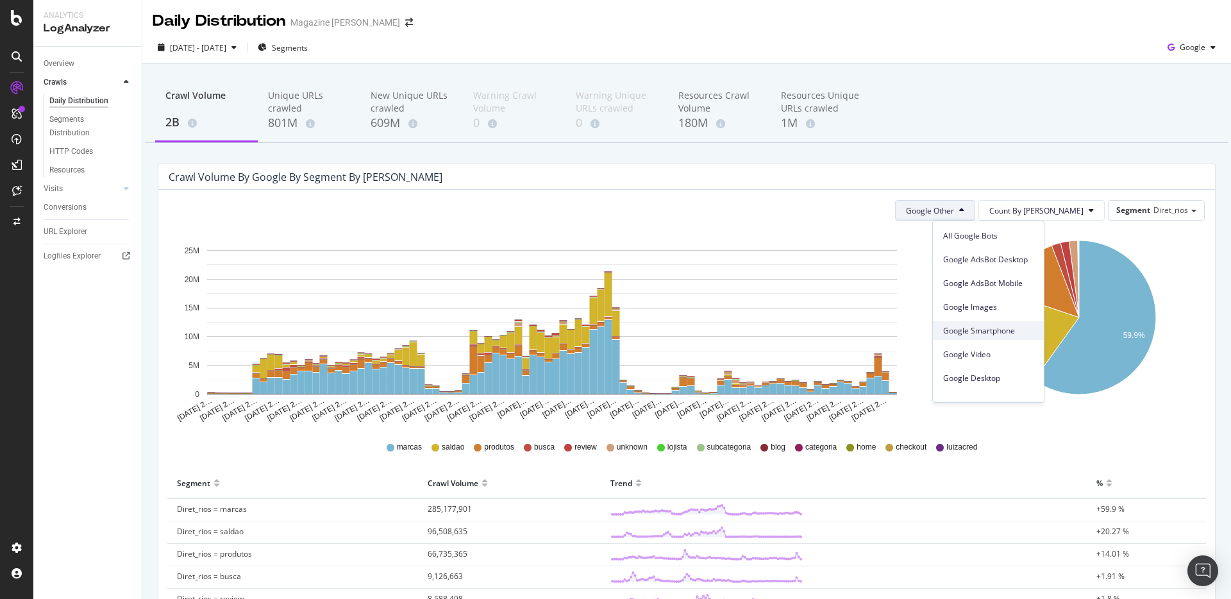
click at [983, 333] on span "Google Smartphone" at bounding box center [988, 331] width 90 height 12
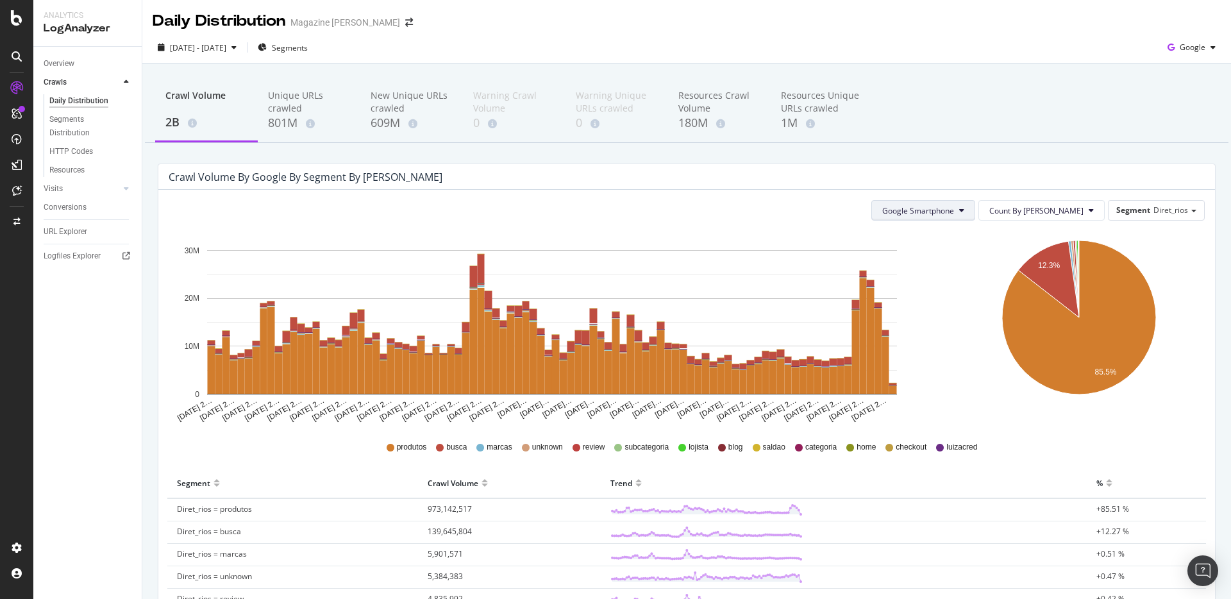
click at [975, 217] on button "Google Smartphone" at bounding box center [923, 210] width 104 height 21
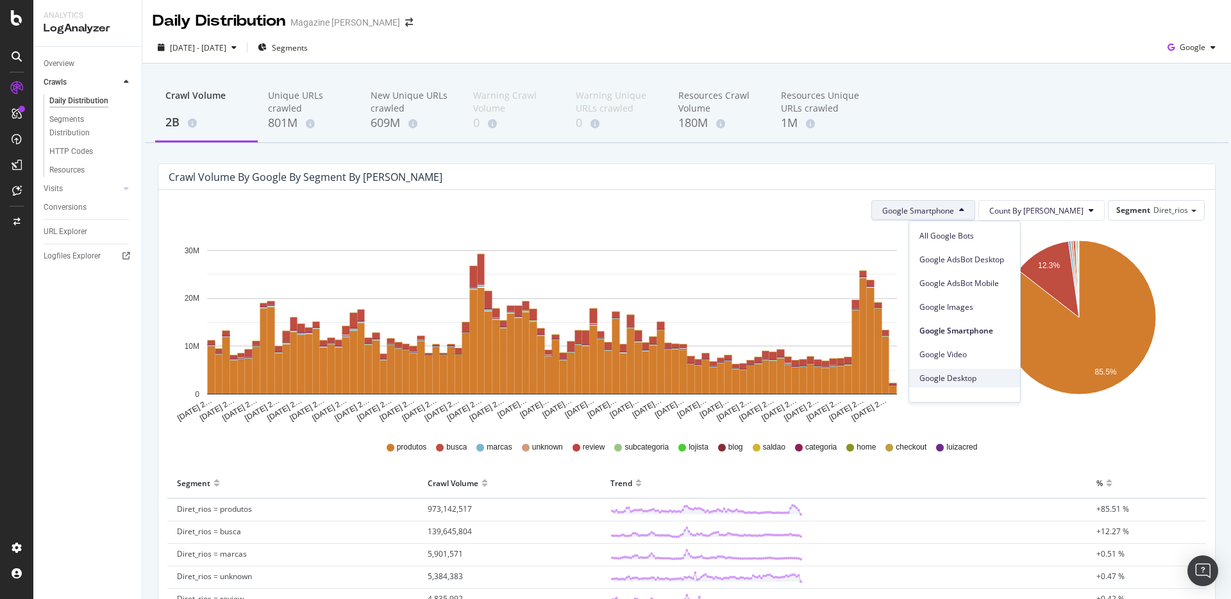
click at [957, 373] on span "Google Desktop" at bounding box center [964, 378] width 90 height 12
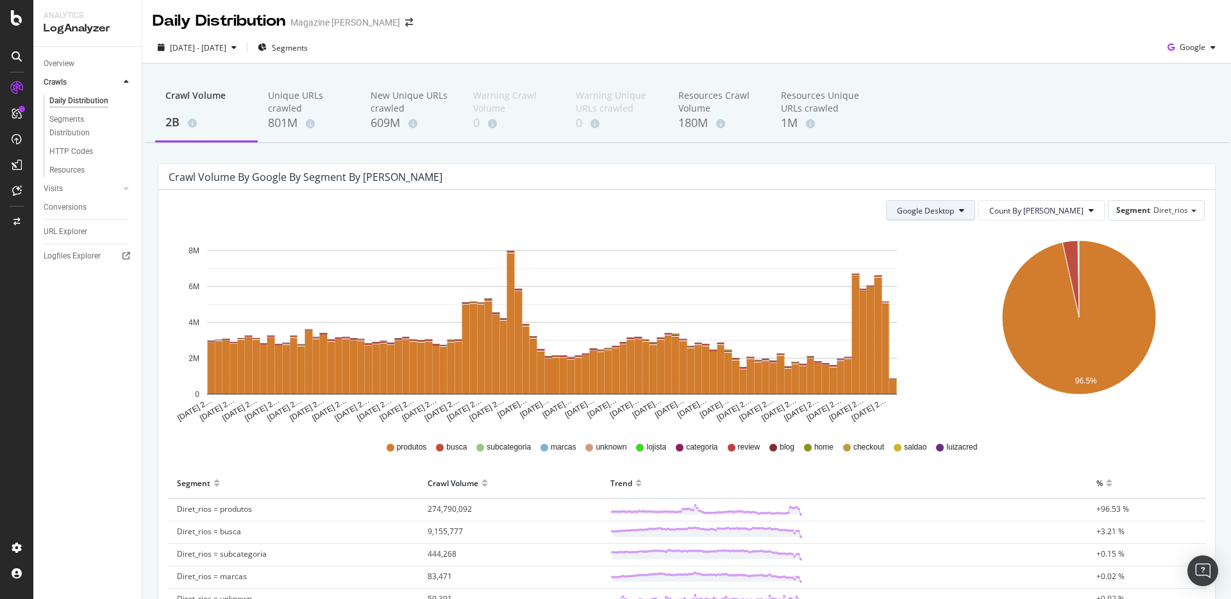
click at [954, 206] on span "Google Desktop" at bounding box center [925, 210] width 57 height 11
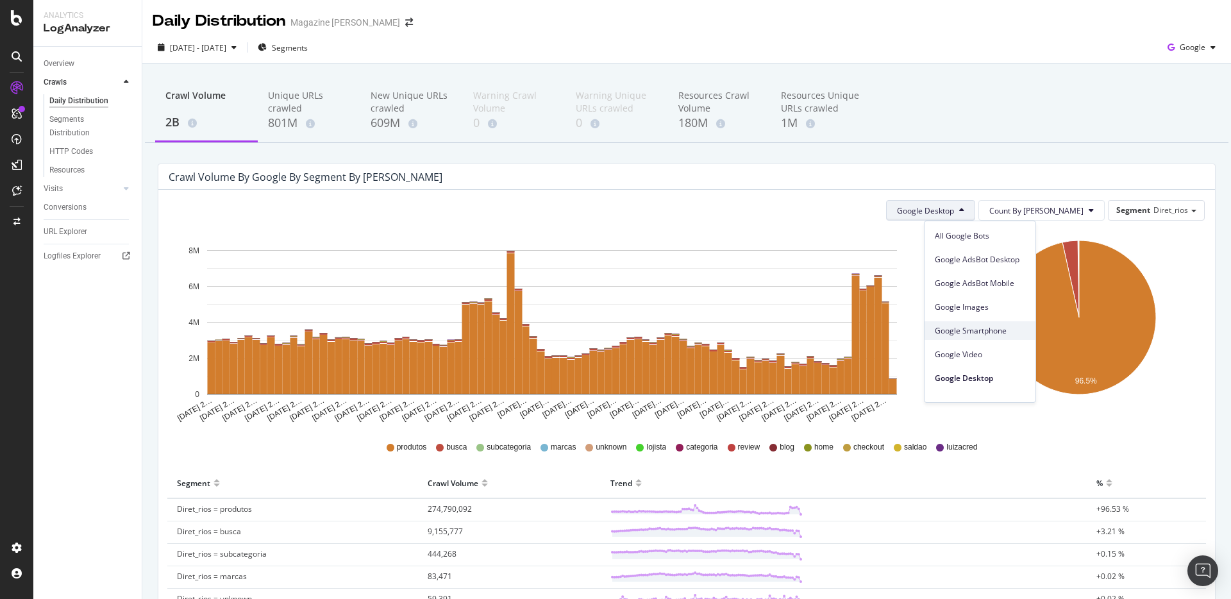
click at [985, 327] on span "Google Smartphone" at bounding box center [980, 331] width 90 height 12
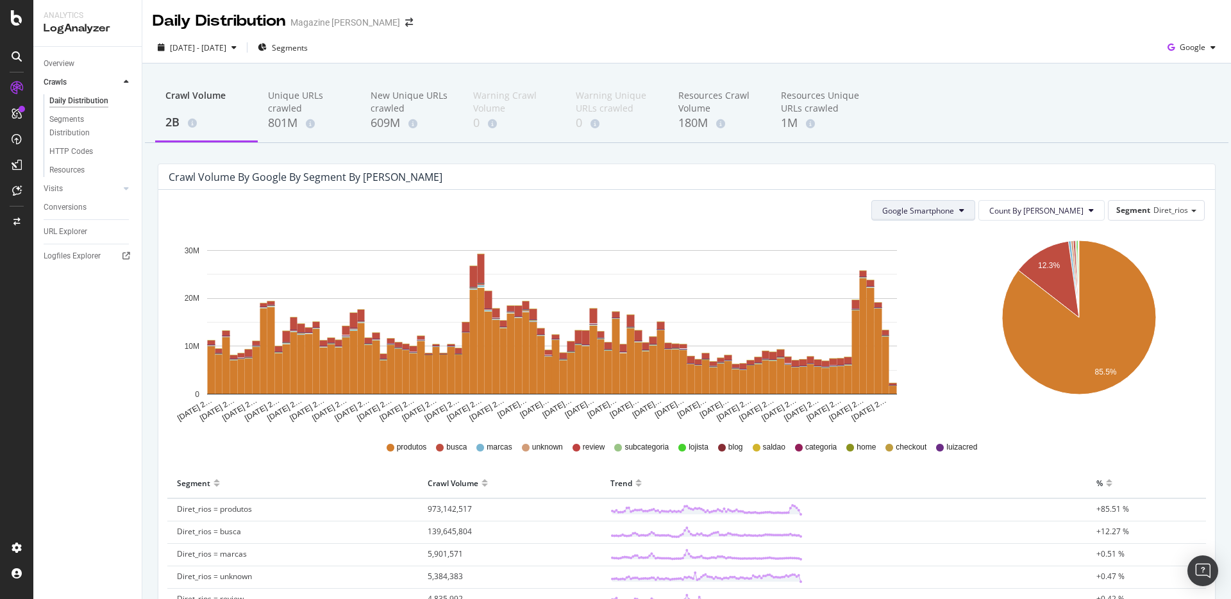
click at [954, 208] on span "Google Smartphone" at bounding box center [918, 210] width 72 height 11
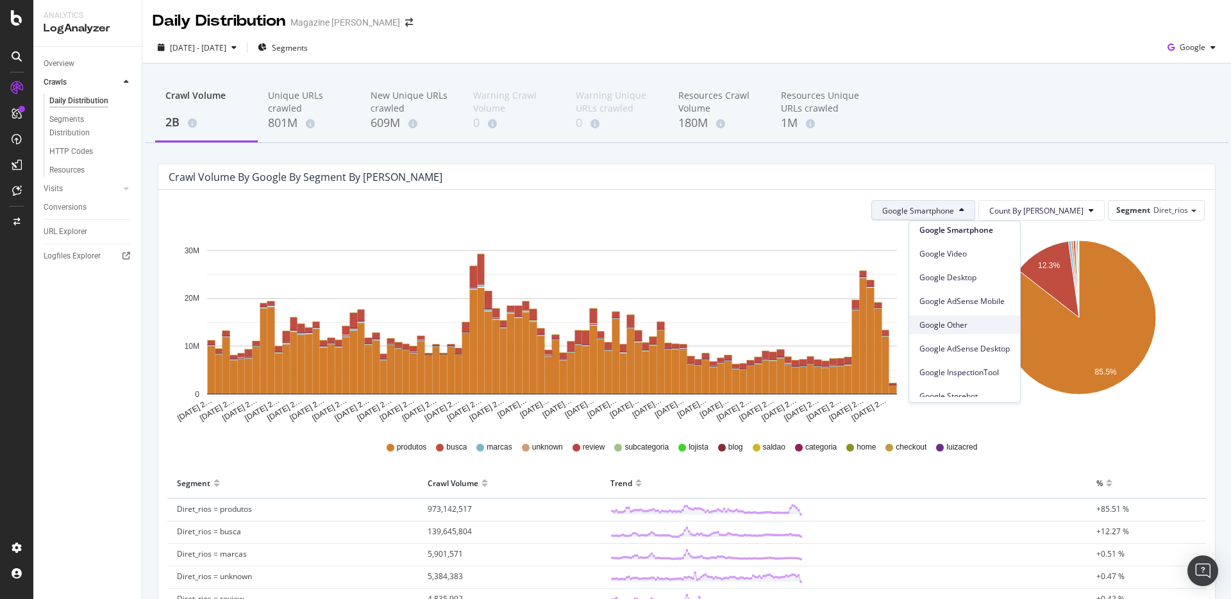
scroll to position [102, 0]
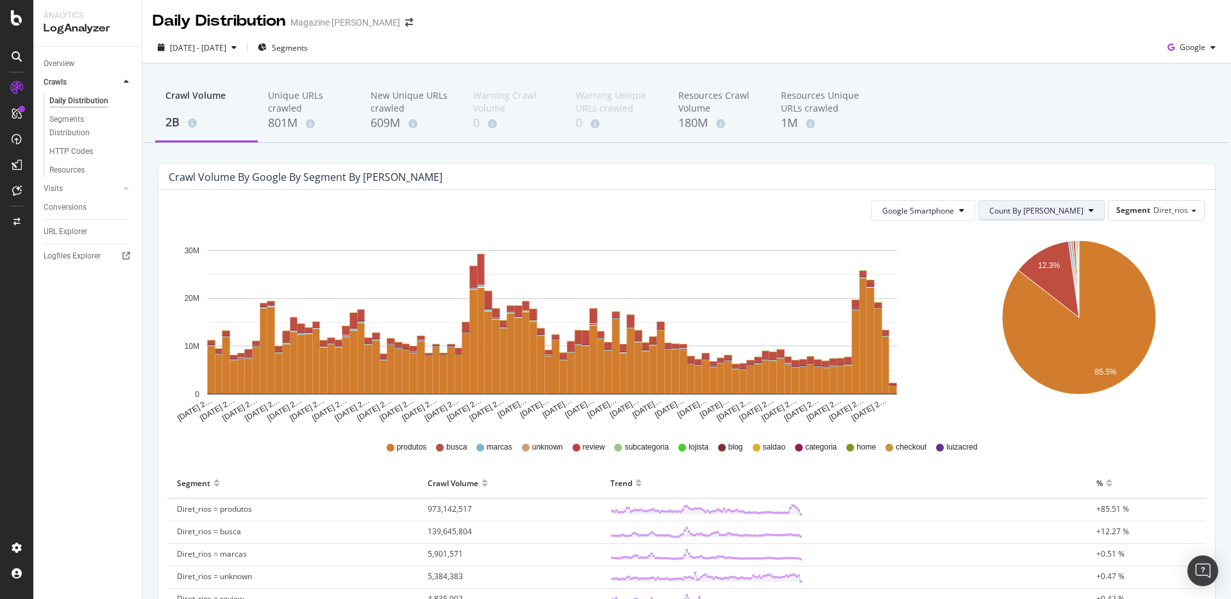
click at [1058, 212] on span "Count By [PERSON_NAME]" at bounding box center [1036, 210] width 94 height 11
click at [1116, 210] on span "Segment" at bounding box center [1133, 209] width 34 height 11
click at [975, 216] on button "Google Smartphone" at bounding box center [923, 210] width 104 height 21
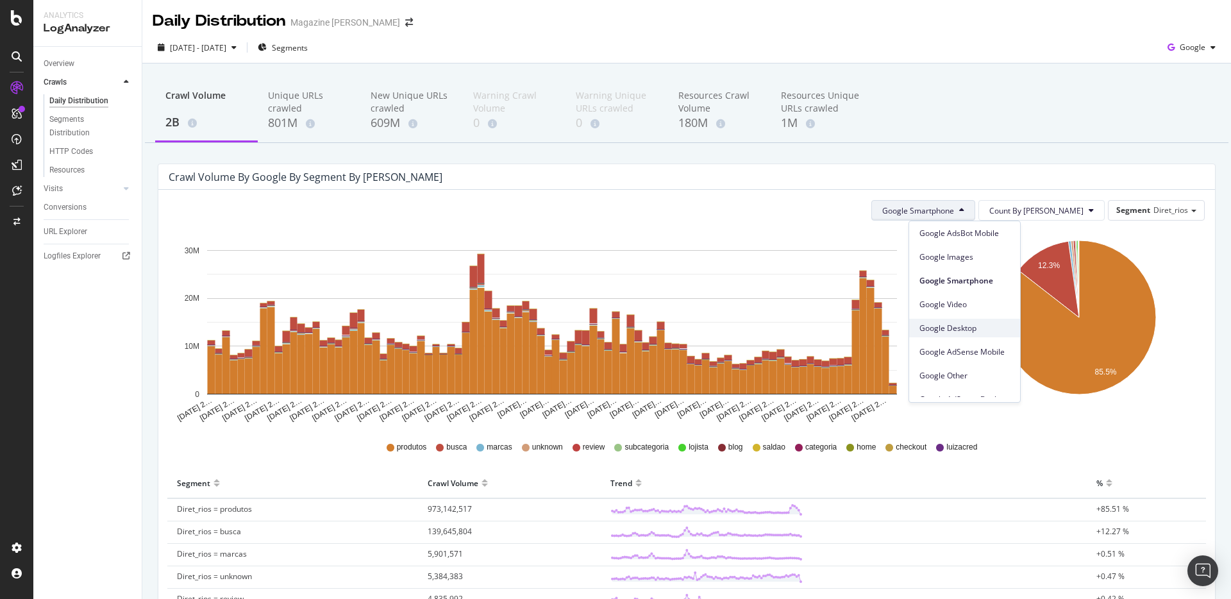
scroll to position [109, 0]
click at [962, 311] on span "Google Other" at bounding box center [964, 317] width 90 height 12
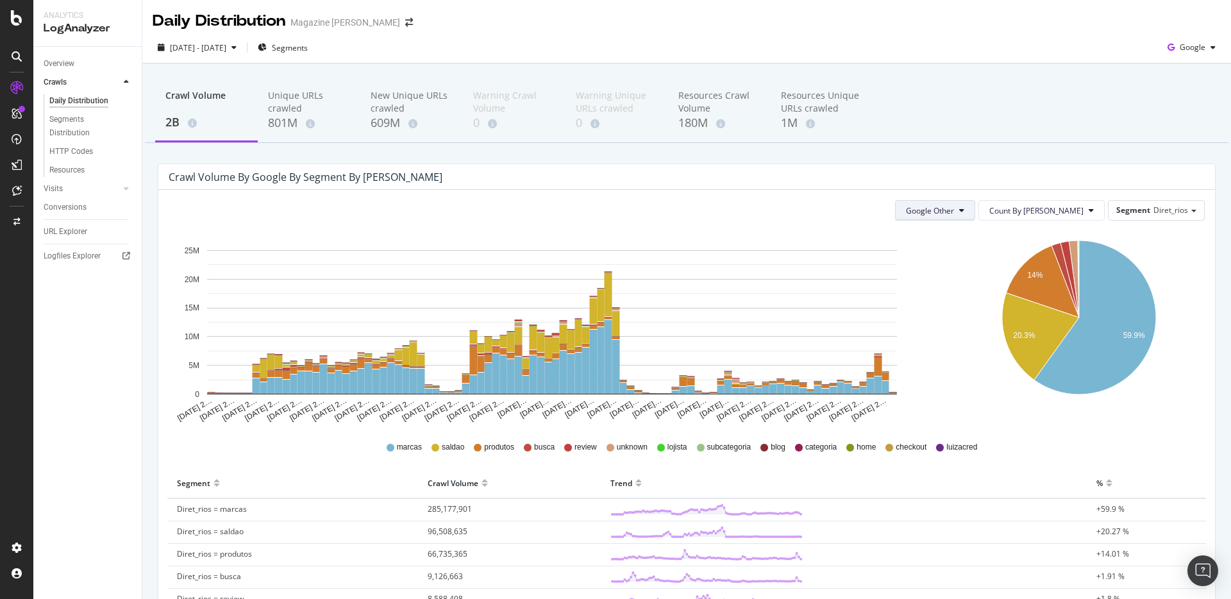
drag, startPoint x: 995, startPoint y: 201, endPoint x: 994, endPoint y: 208, distance: 6.5
click at [975, 202] on button "Google Other" at bounding box center [935, 210] width 80 height 21
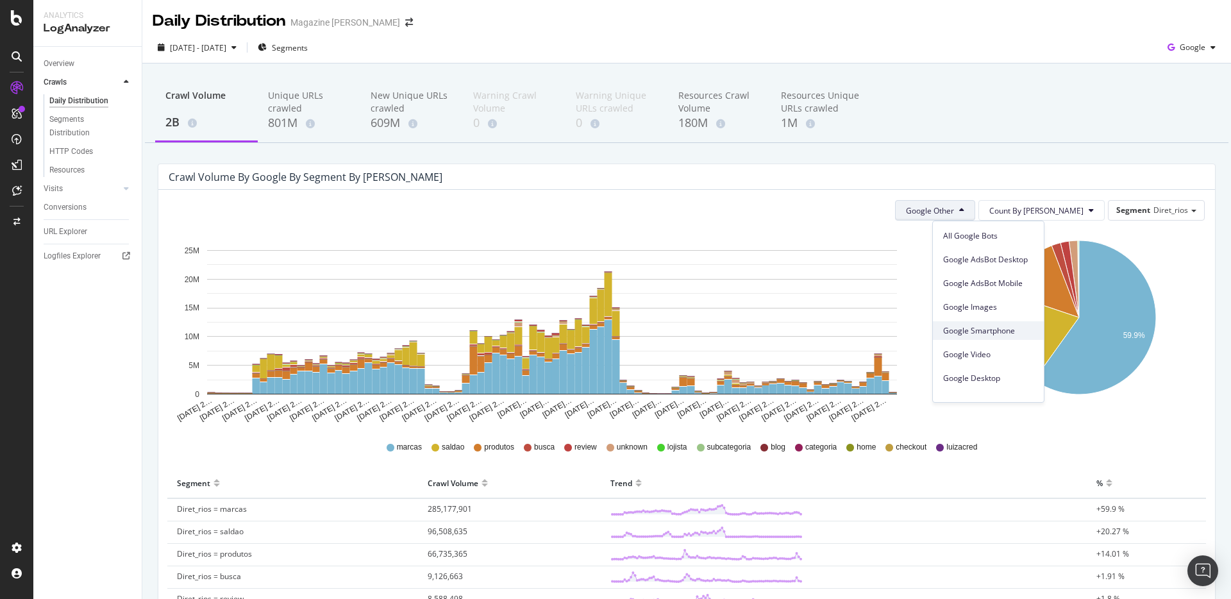
click at [968, 331] on span "Google Smartphone" at bounding box center [988, 331] width 90 height 12
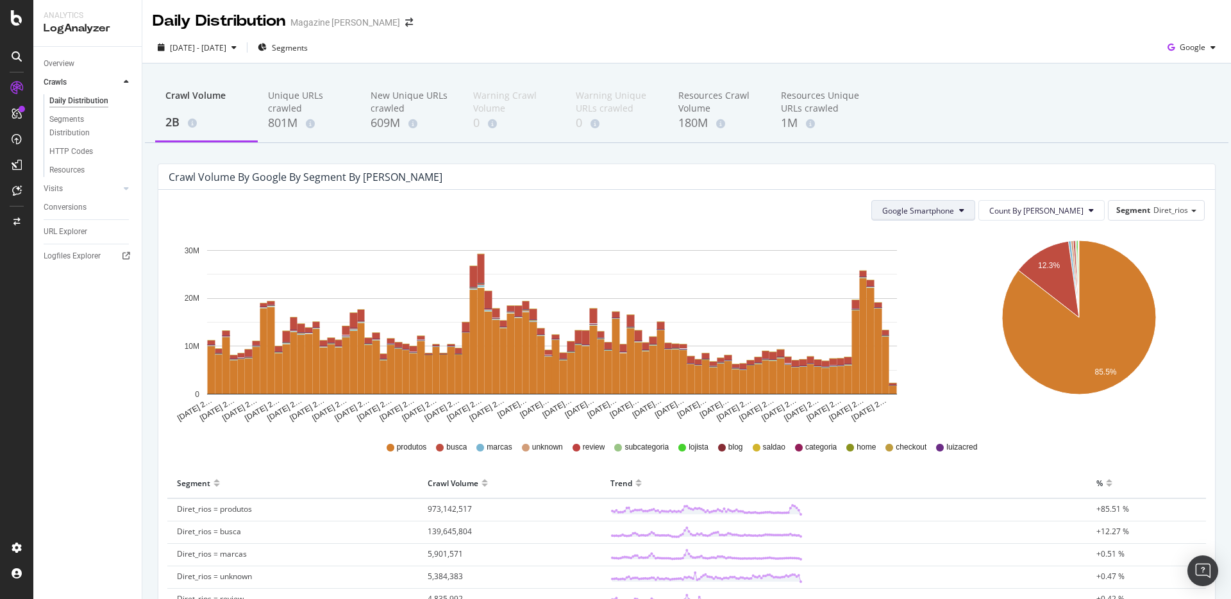
click at [953, 210] on span "Google Smartphone" at bounding box center [918, 210] width 72 height 11
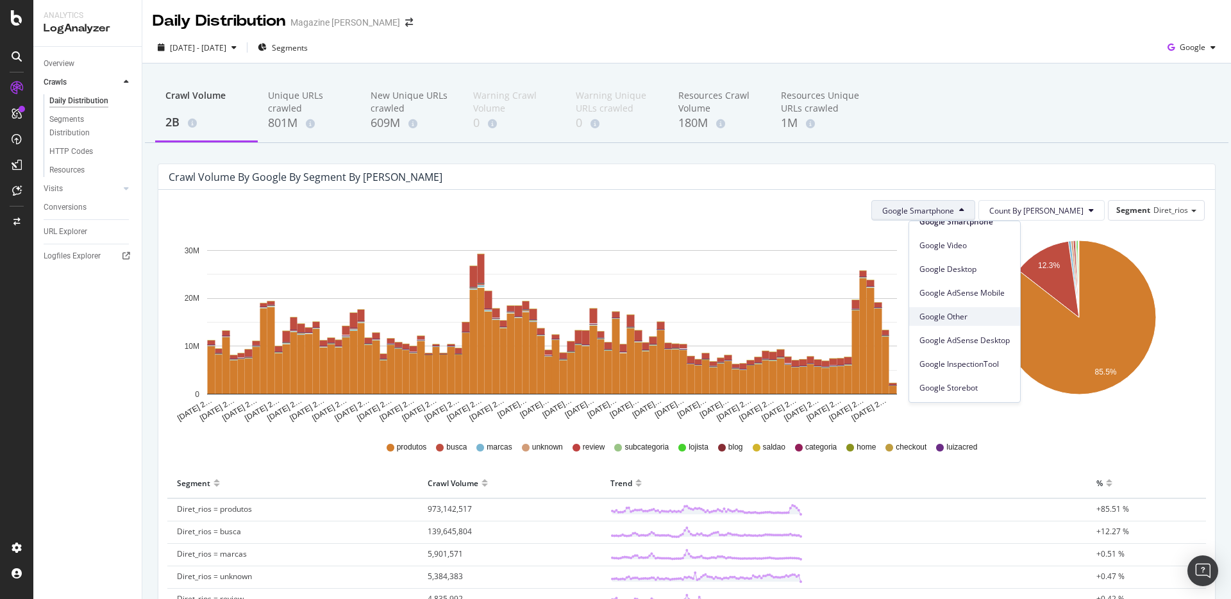
click at [958, 319] on span "Google Other" at bounding box center [964, 317] width 90 height 12
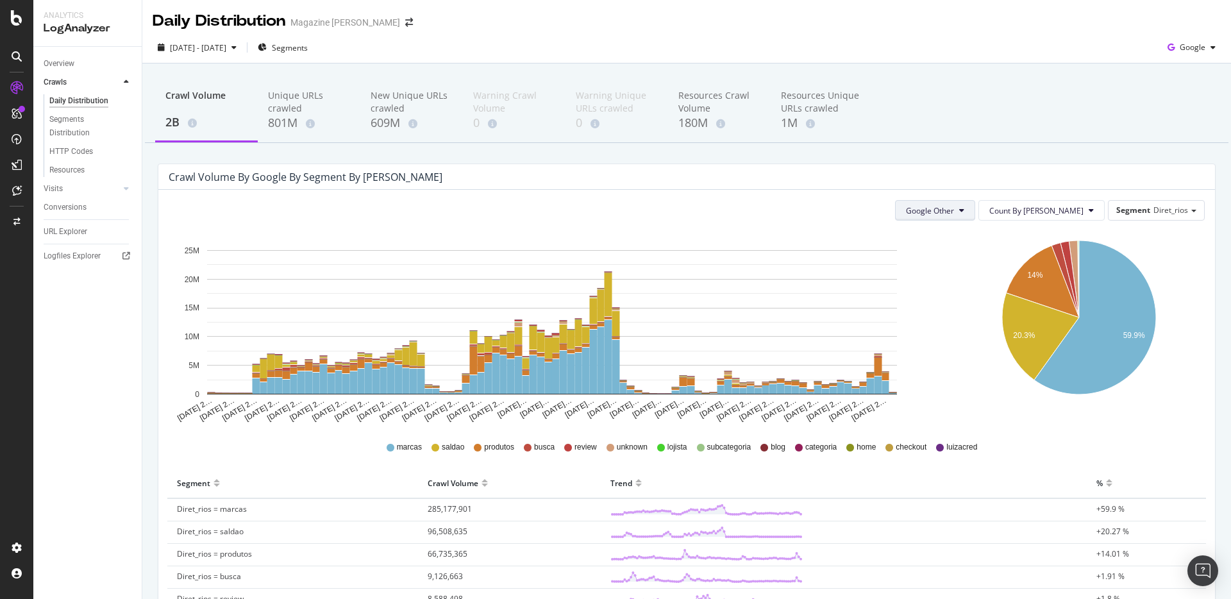
click at [971, 217] on button "Google Other" at bounding box center [935, 210] width 80 height 21
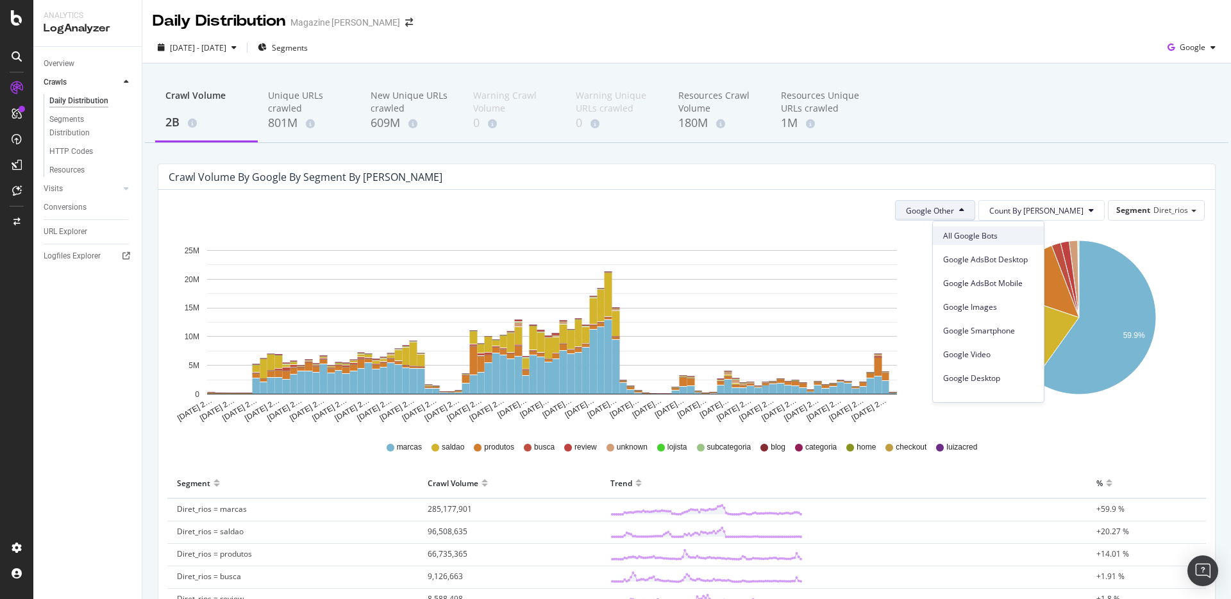
click at [983, 231] on span "All Google Bots" at bounding box center [988, 236] width 90 height 12
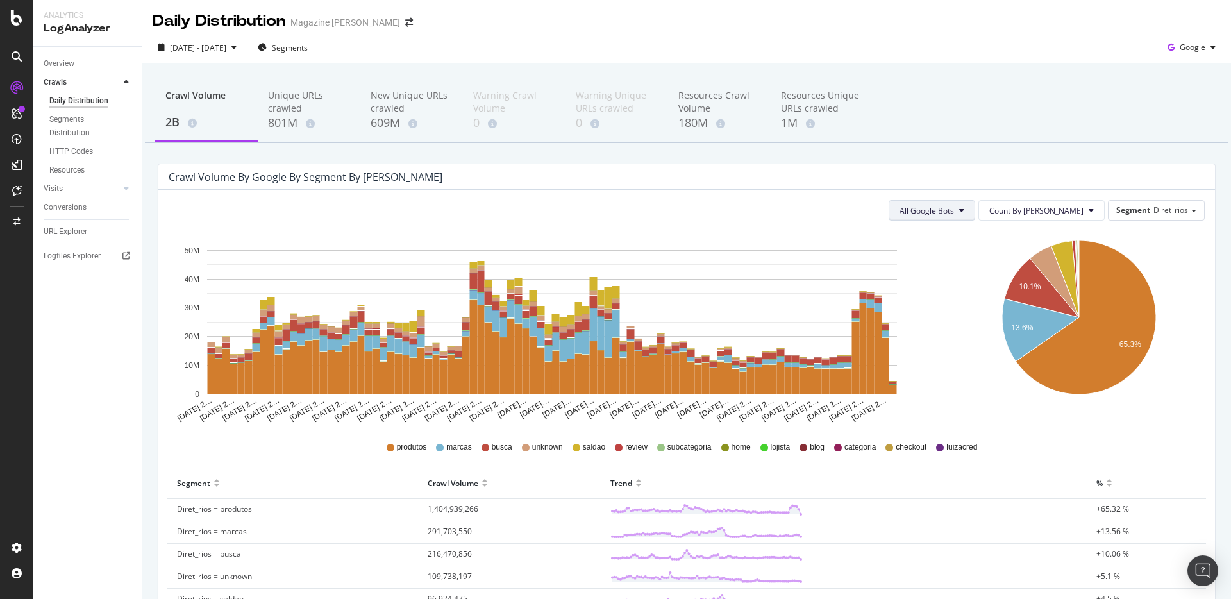
click at [954, 208] on span "All Google Bots" at bounding box center [926, 210] width 54 height 11
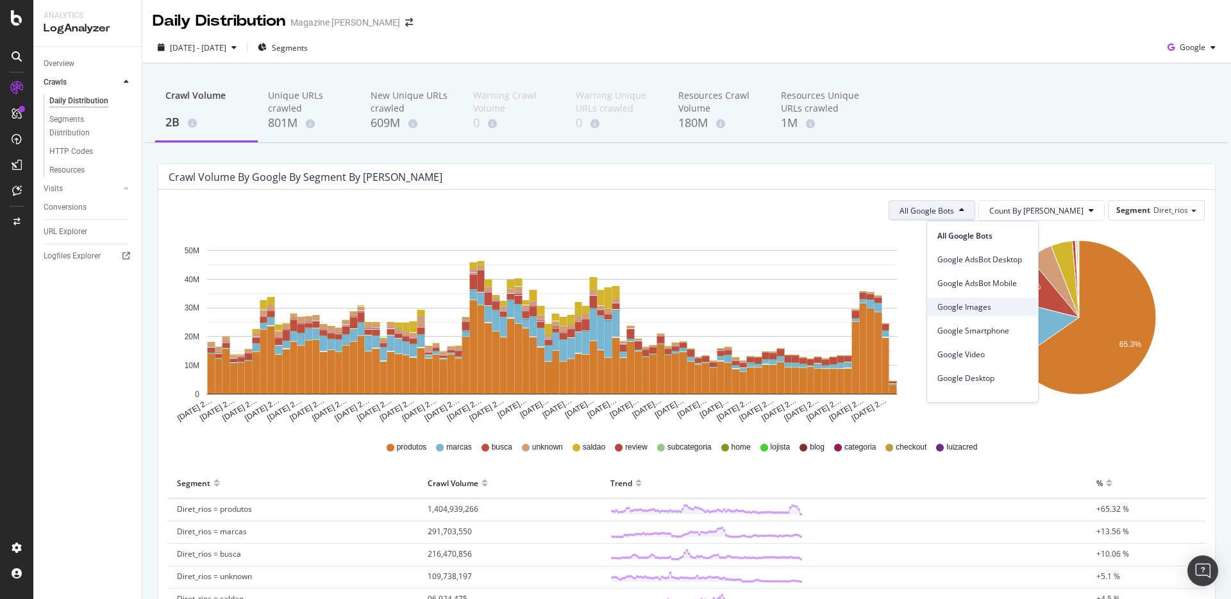
click at [1005, 304] on span "Google Images" at bounding box center [982, 307] width 90 height 12
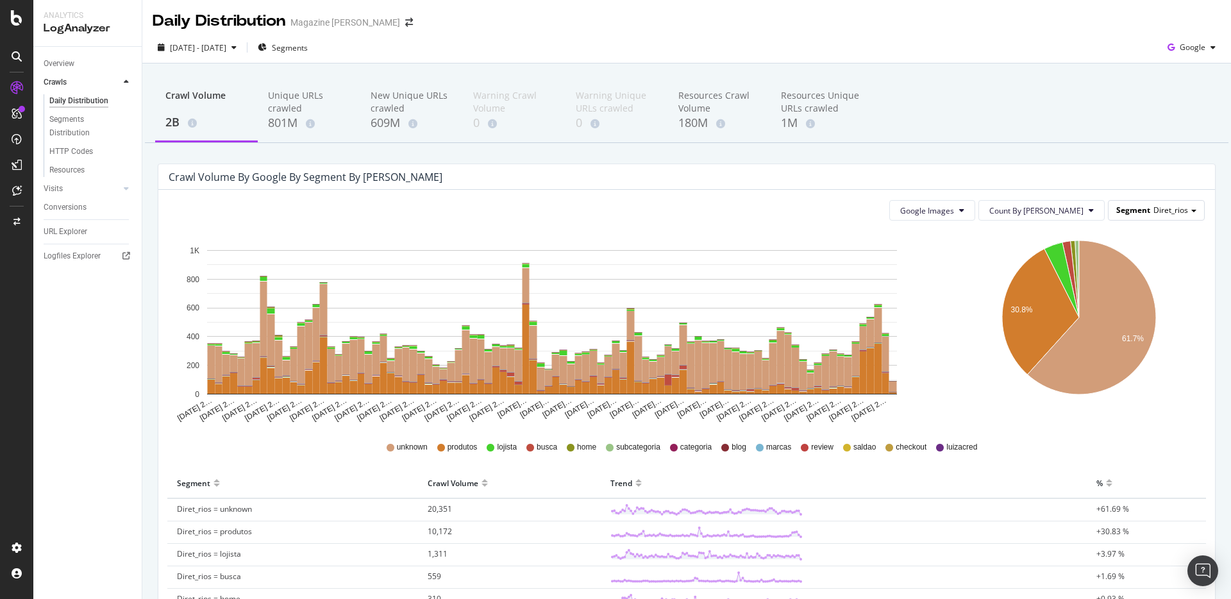
click at [1134, 211] on span "Segment" at bounding box center [1133, 209] width 34 height 11
click at [1114, 281] on div "Advanced selector >" at bounding box center [1147, 281] width 103 height 18
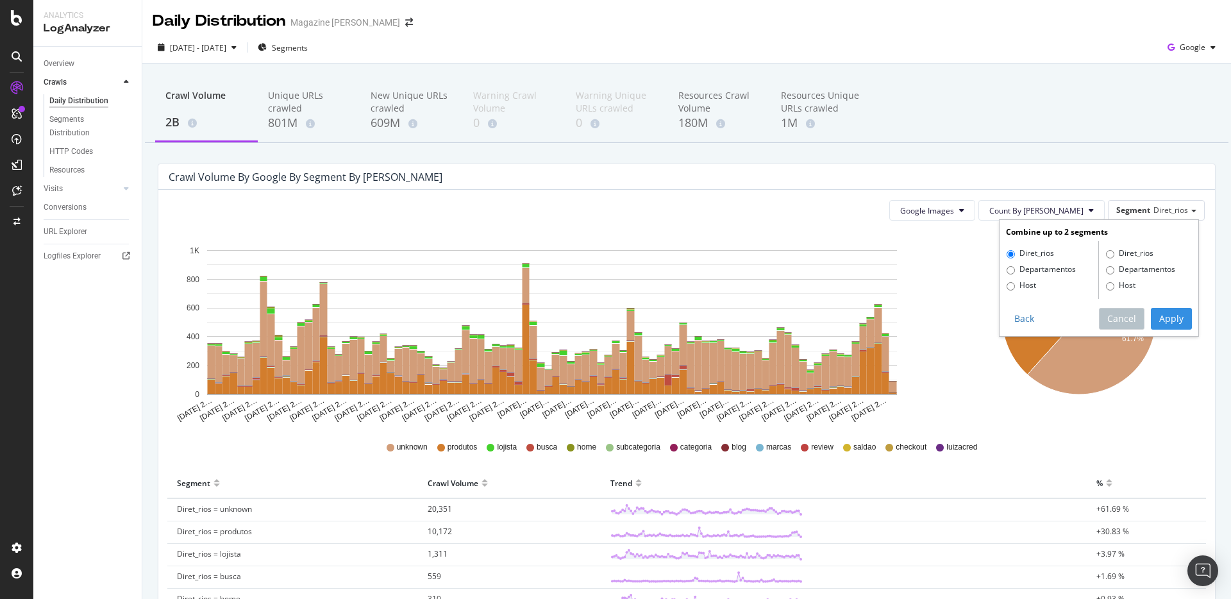
click at [1038, 179] on div "Crawl Volume by google by Segment by [PERSON_NAME]" at bounding box center [677, 177] width 1017 height 13
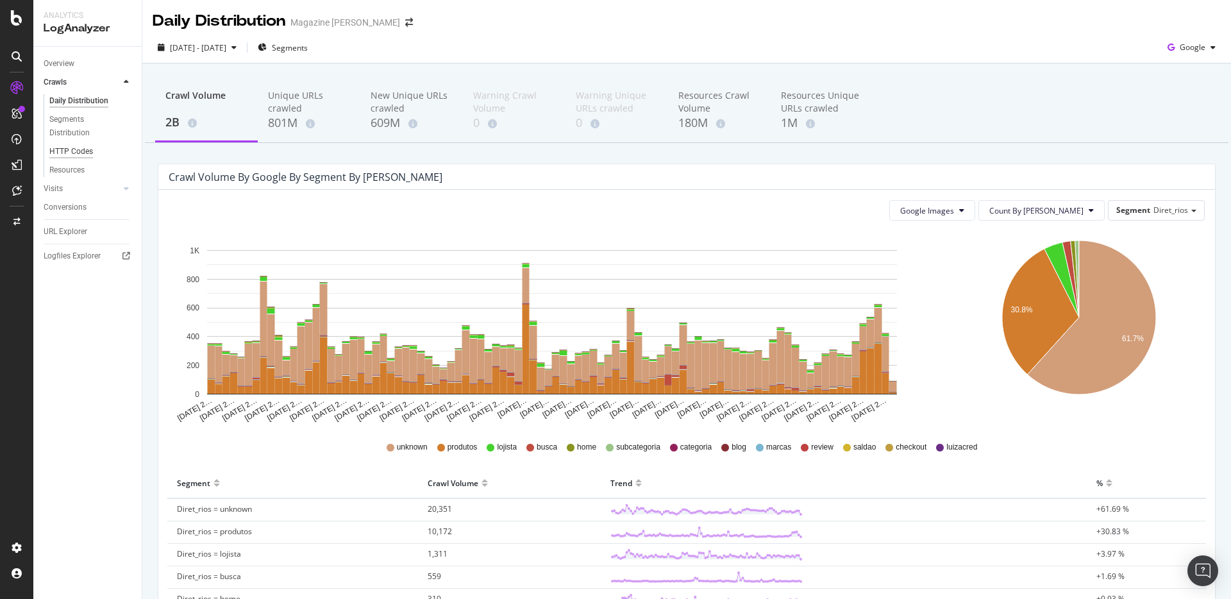
click at [74, 151] on div "HTTP Codes" at bounding box center [71, 151] width 44 height 13
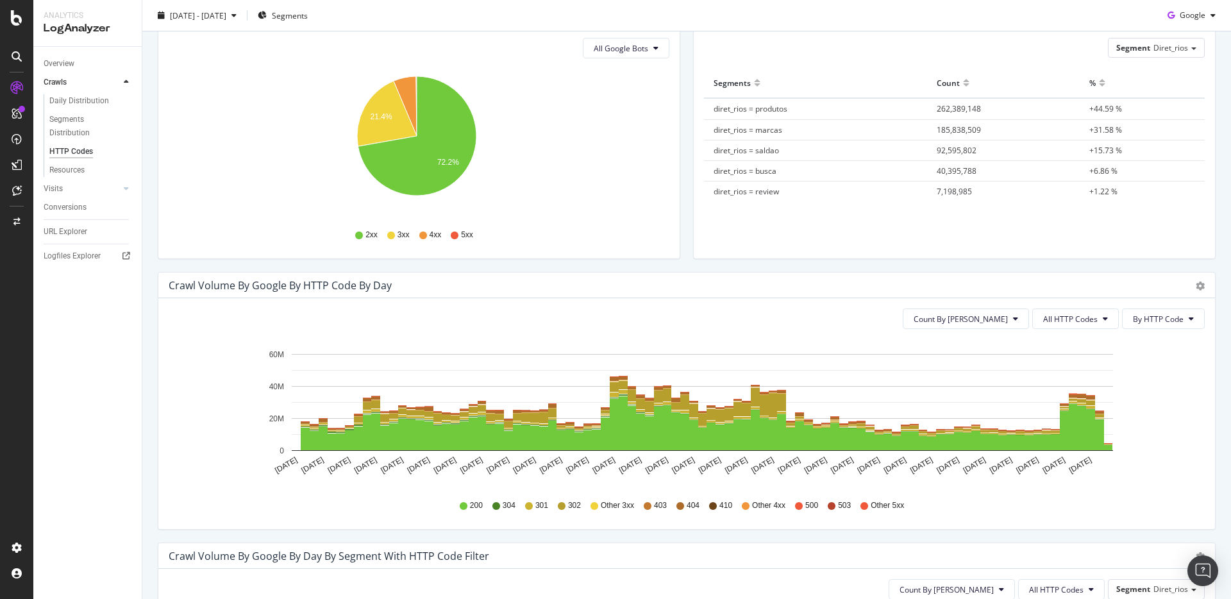
scroll to position [304, 0]
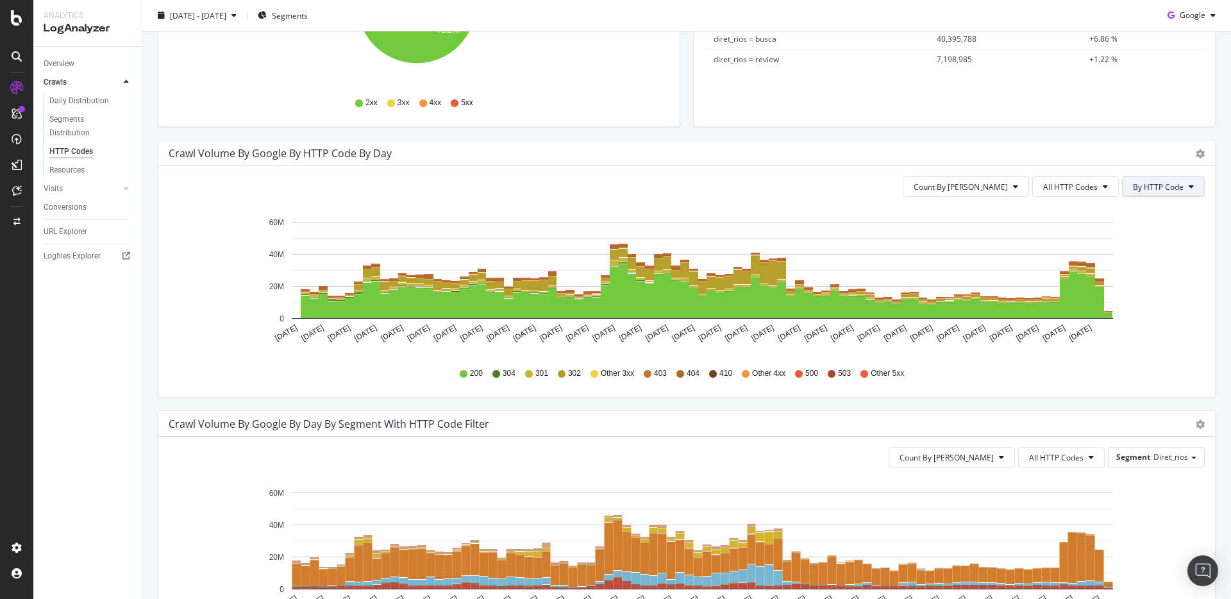
click at [1155, 188] on span "By HTTP Code" at bounding box center [1158, 186] width 51 height 11
click at [1147, 209] on span "By Family" at bounding box center [1149, 212] width 51 height 12
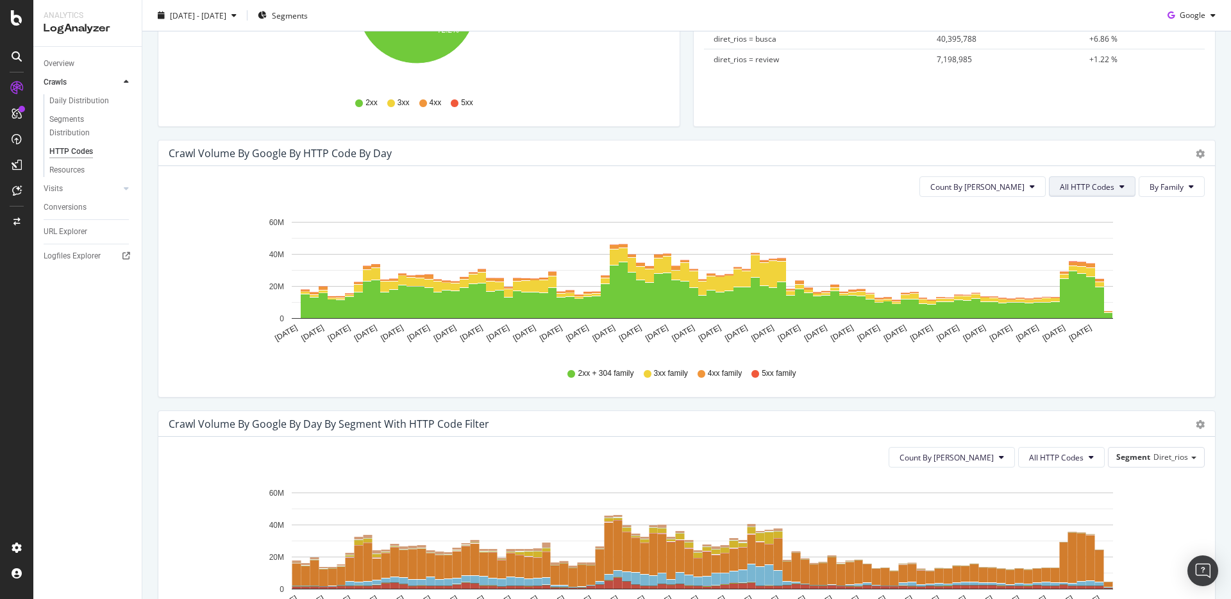
click at [1087, 196] on button "All HTTP Codes" at bounding box center [1092, 186] width 87 height 21
click at [1011, 194] on button "Count By [PERSON_NAME]" at bounding box center [982, 186] width 126 height 21
click at [1144, 249] on icon "May 21 2025 May 24 2025 May 27 2025 May 30 2025 Jun 02 2025 Jun 05 2025 Jun 08 …" at bounding box center [682, 281] width 1026 height 149
drag, startPoint x: 169, startPoint y: 424, endPoint x: 492, endPoint y: 422, distance: 323.7
click at [492, 422] on div "Crawl Volume by google by Day by Segment with HTTP Code Filter" at bounding box center [673, 423] width 1008 height 13
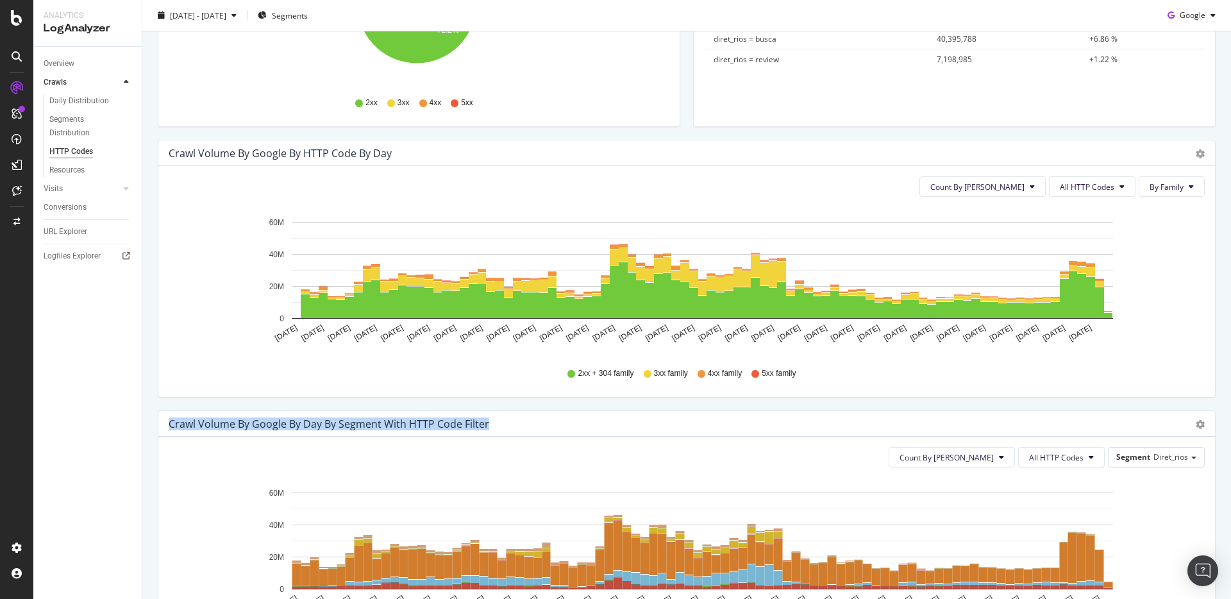
click at [485, 424] on div "Crawl Volume by google by Day by Segment with HTTP Code Filter" at bounding box center [329, 423] width 321 height 13
drag, startPoint x: 485, startPoint y: 423, endPoint x: 165, endPoint y: 424, distance: 320.5
click at [165, 424] on div "Crawl Volume by google by Day by Segment with HTTP Code Filter Timeline (by Val…" at bounding box center [686, 424] width 1056 height 26
click at [192, 379] on div "2xx + 304 family 3xx family 4xx family 5xx family" at bounding box center [686, 373] width 1023 height 29
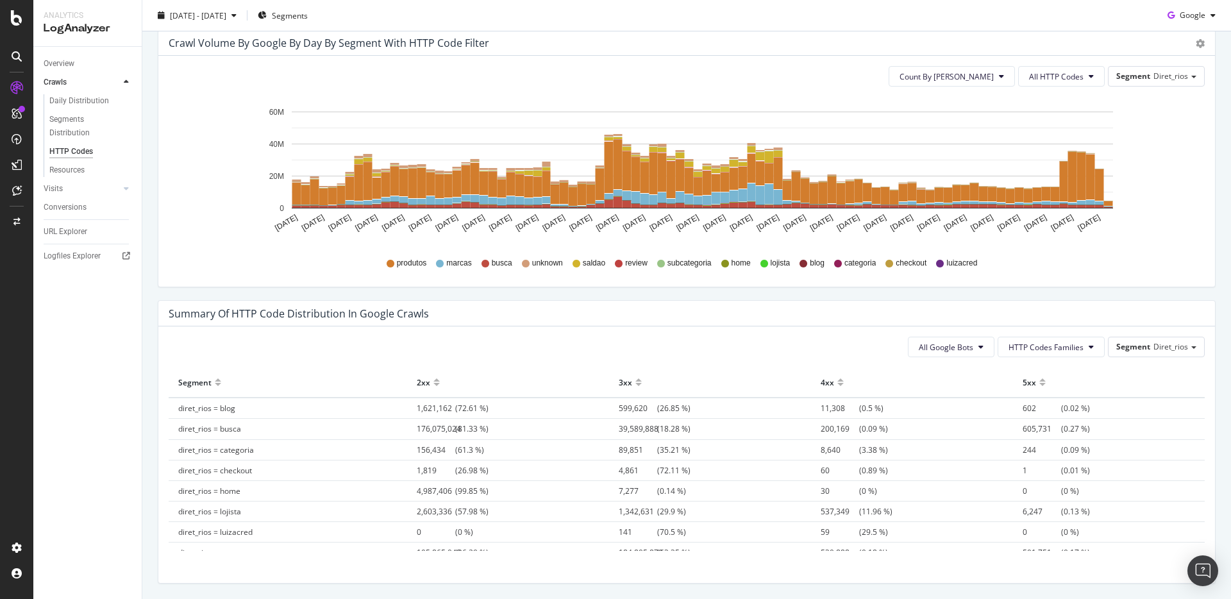
scroll to position [727, 0]
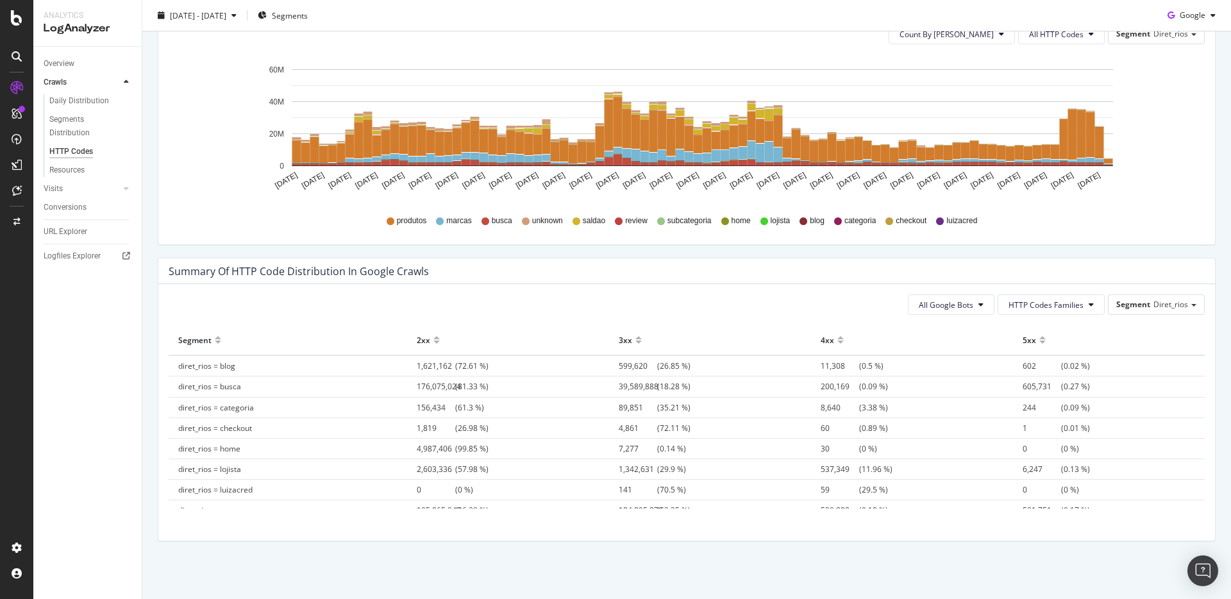
click at [433, 344] on div at bounding box center [436, 345] width 6 height 10
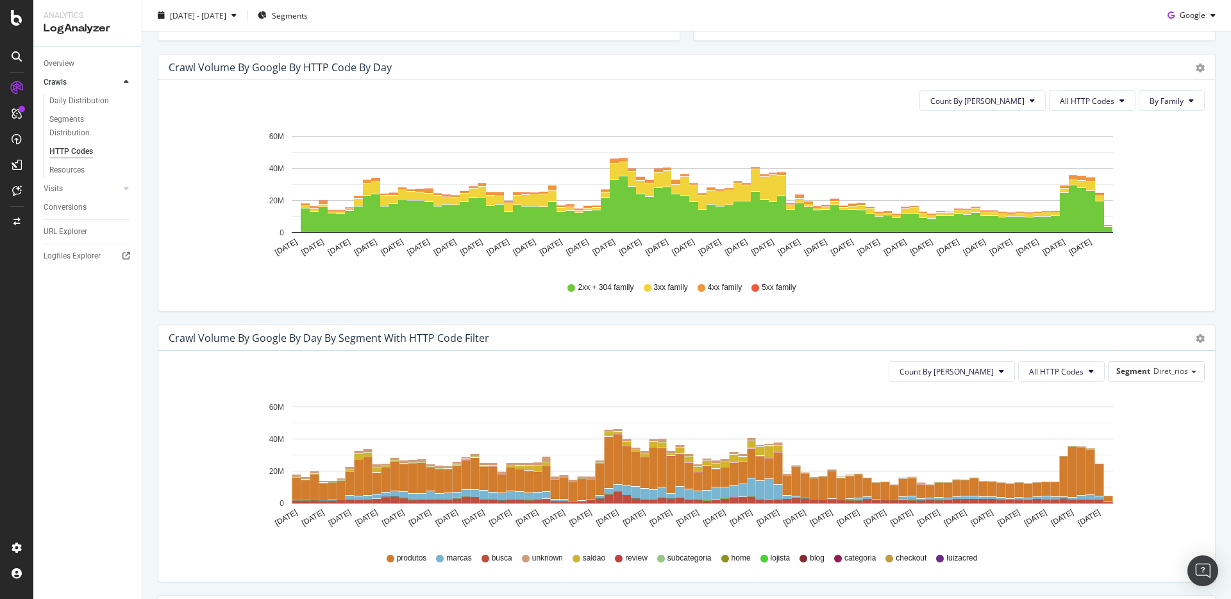
scroll to position [369, 0]
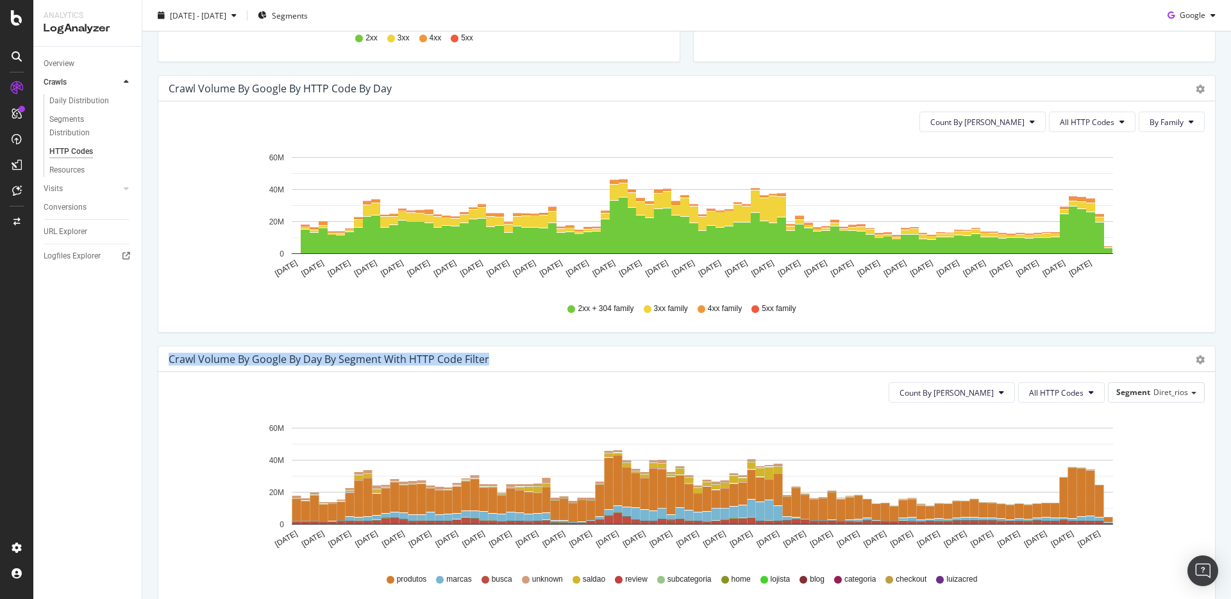
drag, startPoint x: 169, startPoint y: 360, endPoint x: 485, endPoint y: 361, distance: 316.0
click at [485, 361] on div "Crawl Volume by google by Day by Segment with HTTP Code Filter" at bounding box center [329, 359] width 321 height 13
drag, startPoint x: 486, startPoint y: 360, endPoint x: 162, endPoint y: 360, distance: 323.7
click at [162, 360] on div "Crawl Volume by google by Day by Segment with HTTP Code Filter Timeline (by Val…" at bounding box center [686, 359] width 1056 height 26
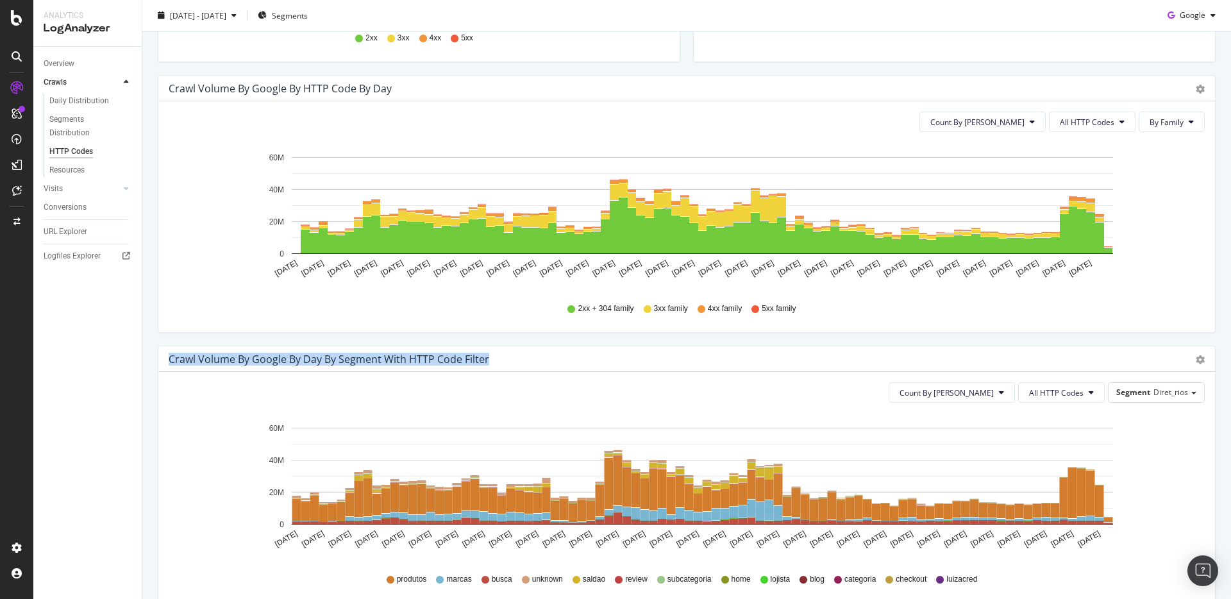
click at [169, 358] on div "Crawl Volume by google by Day by Segment with HTTP Code Filter" at bounding box center [329, 359] width 321 height 13
drag, startPoint x: 171, startPoint y: 356, endPoint x: 485, endPoint y: 359, distance: 314.1
click at [485, 359] on div "Crawl Volume by google by Day by Segment with HTTP Code Filter" at bounding box center [329, 359] width 321 height 13
drag, startPoint x: 486, startPoint y: 359, endPoint x: 167, endPoint y: 359, distance: 319.2
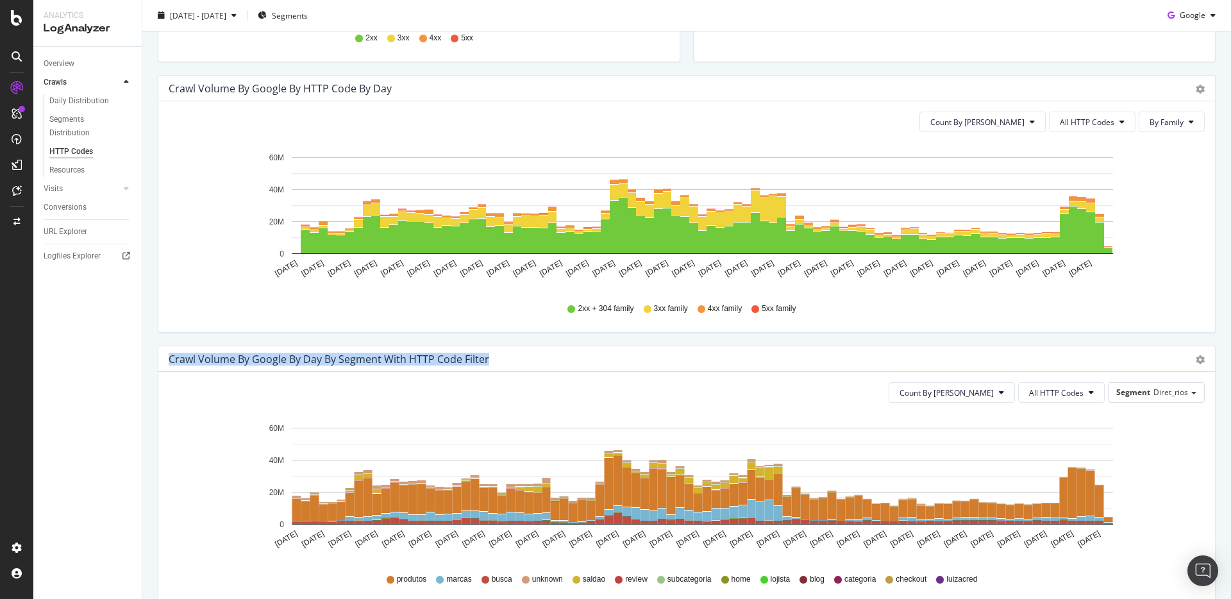
click at [167, 359] on div "Crawl Volume by google by Day by Segment with HTTP Code Filter Timeline (by Val…" at bounding box center [686, 359] width 1056 height 26
click at [175, 357] on div "Crawl Volume by google by Day by Segment with HTTP Code Filter" at bounding box center [329, 359] width 321 height 13
drag, startPoint x: 169, startPoint y: 359, endPoint x: 494, endPoint y: 356, distance: 324.4
click at [496, 355] on div "Crawl Volume by google by Day by Segment with HTTP Code Filter" at bounding box center [673, 359] width 1008 height 13
click at [494, 356] on div "Crawl Volume by google by Day by Segment with HTTP Code Filter" at bounding box center [673, 359] width 1008 height 13
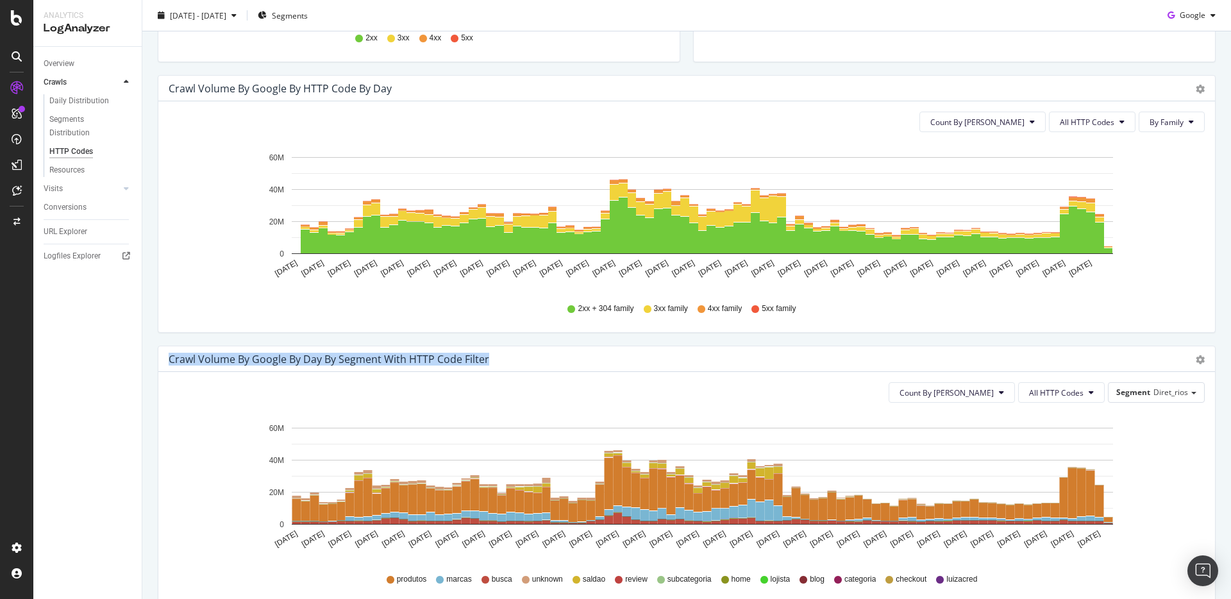
drag, startPoint x: 485, startPoint y: 358, endPoint x: 162, endPoint y: 362, distance: 322.5
click at [162, 362] on div "Crawl Volume by google by Day by Segment with HTTP Code Filter Timeline (by Val…" at bounding box center [686, 359] width 1056 height 26
